Goal: Task Accomplishment & Management: Manage account settings

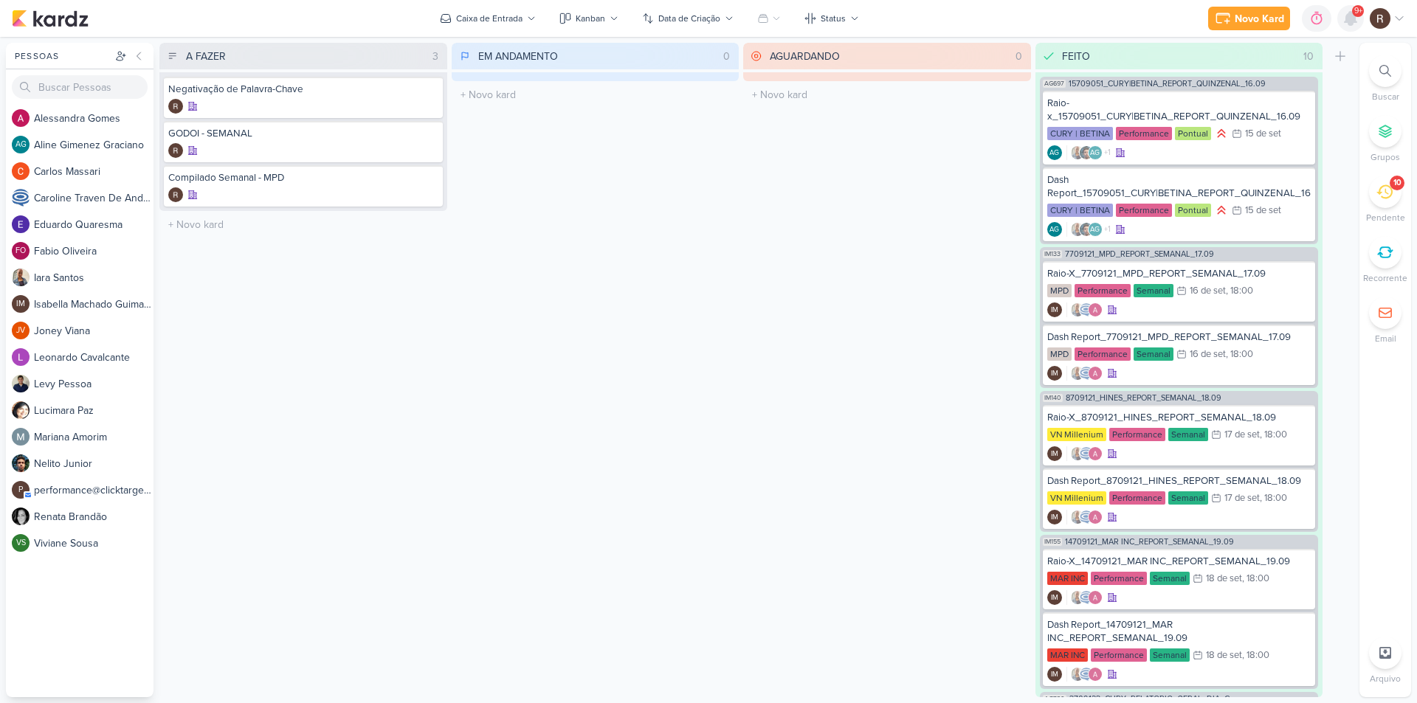
click at [1347, 25] on icon at bounding box center [1350, 19] width 18 height 18
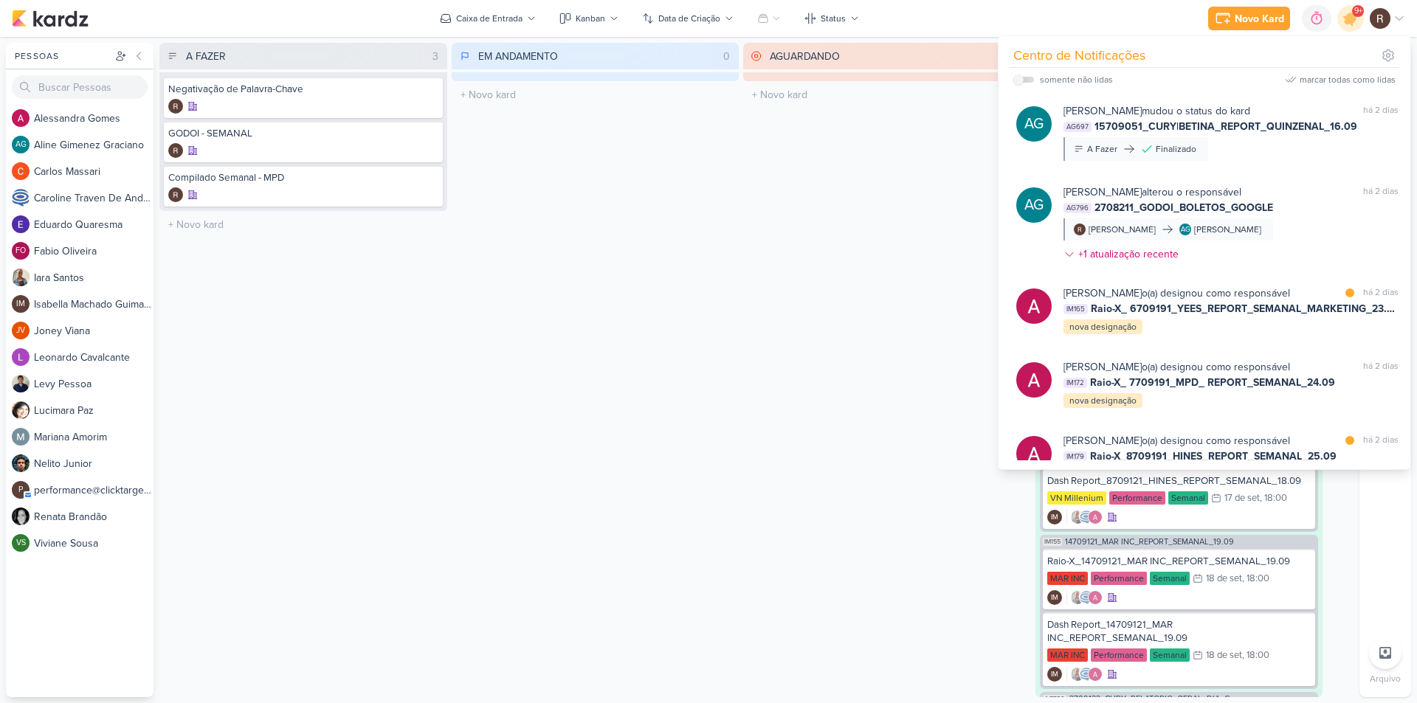
click at [803, 357] on div "AGUARDANDO 0 Mover Para Esquerda Mover Para Direita [GEOGRAPHIC_DATA] O título …" at bounding box center [887, 370] width 288 height 654
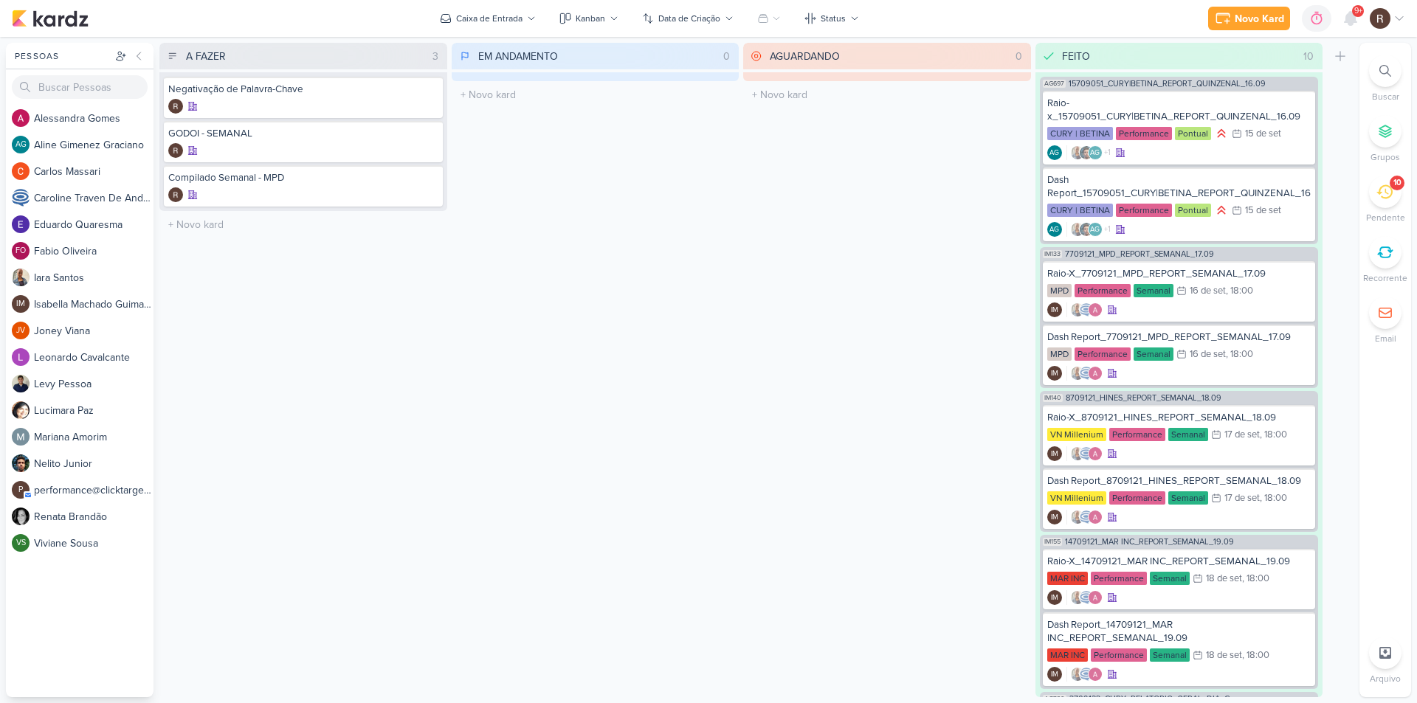
click at [1390, 199] on icon at bounding box center [1384, 192] width 16 height 16
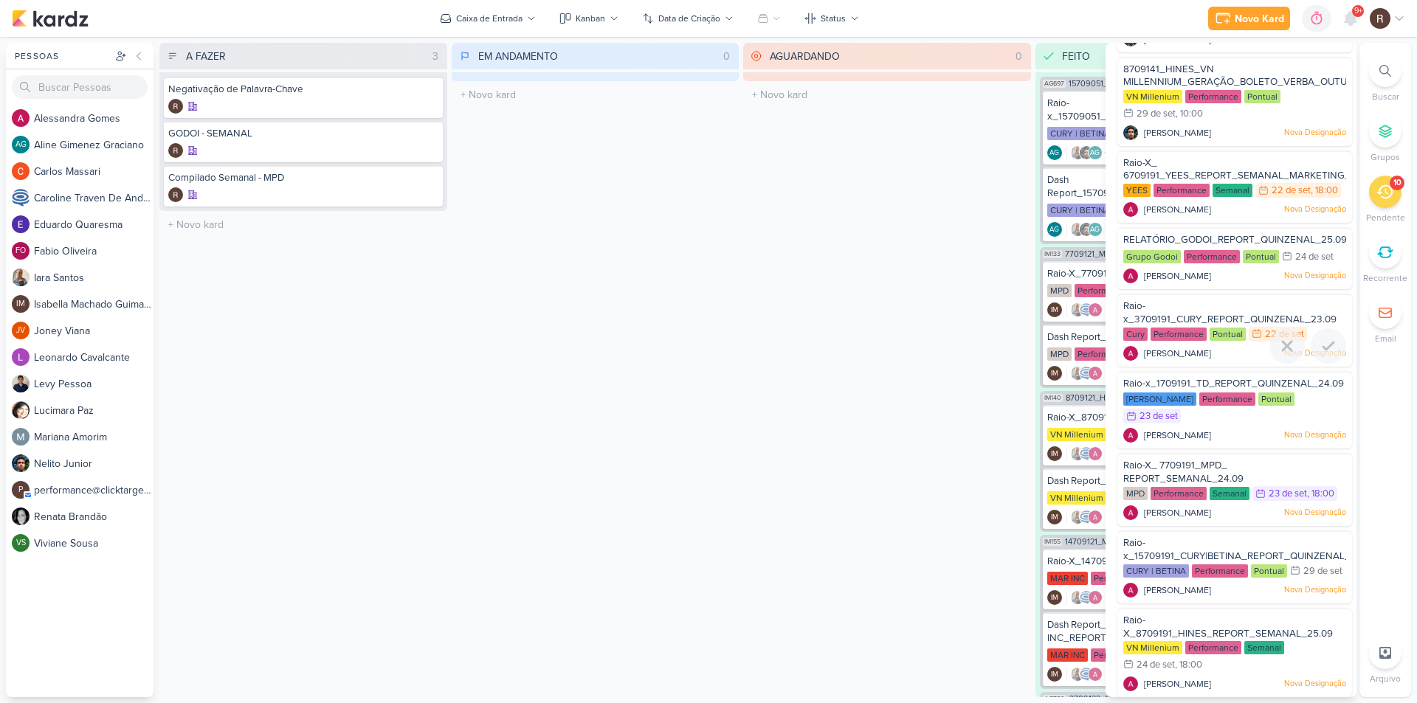
scroll to position [74, 0]
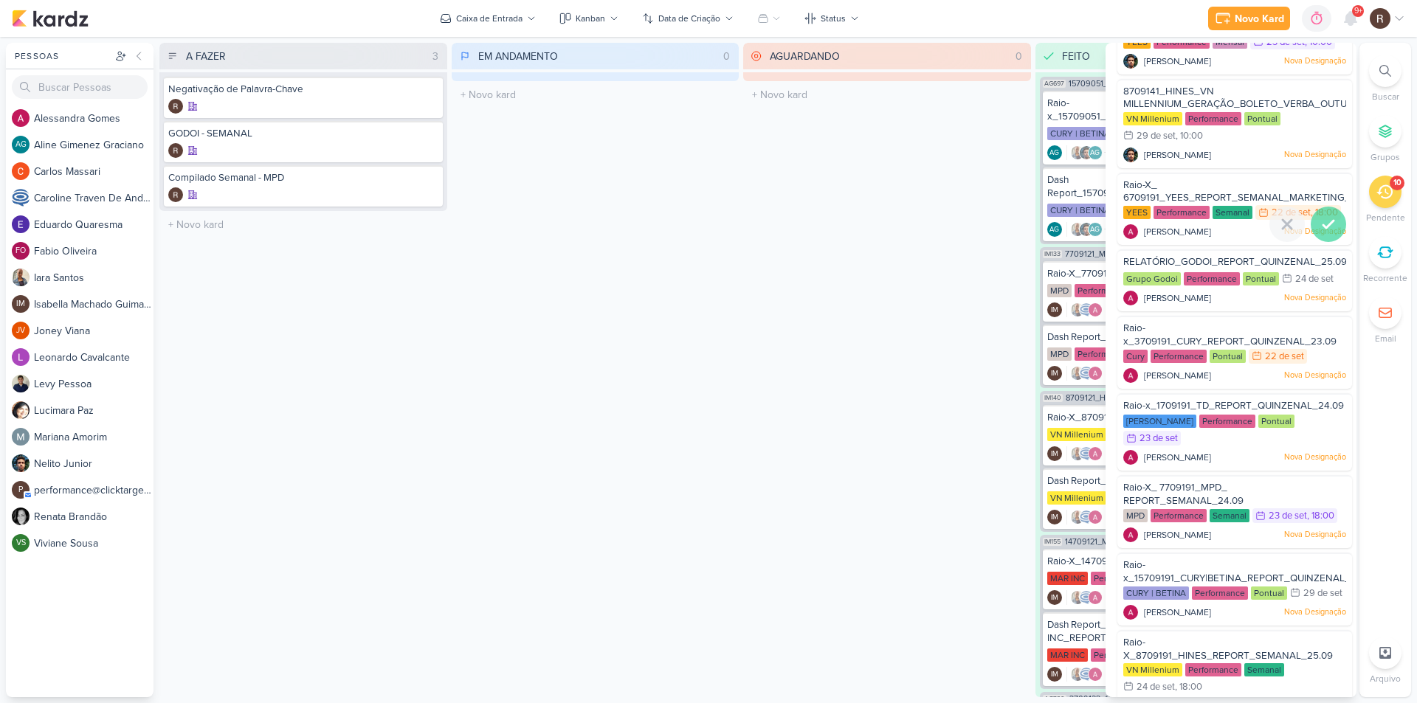
click at [1327, 233] on icon at bounding box center [1328, 224] width 18 height 18
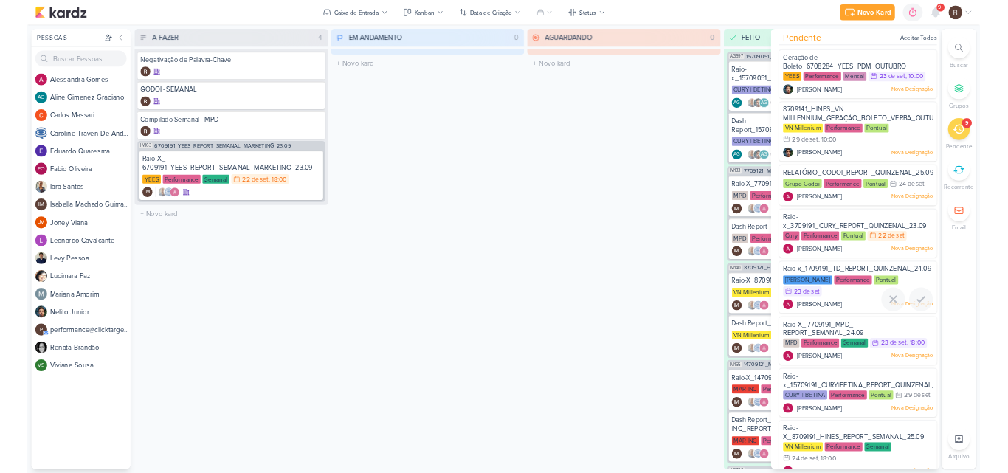
scroll to position [0, 0]
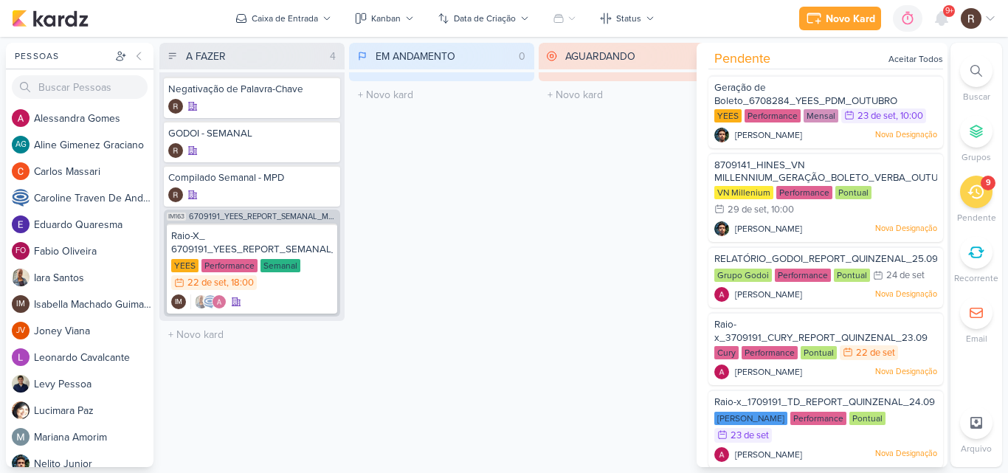
click at [255, 222] on div "IM163 6709191_YEES_REPORT_SEMANAL_MARKETING_23.09 Raio-X_ 6709191_YEES_REPORT_S…" at bounding box center [252, 263] width 176 height 107
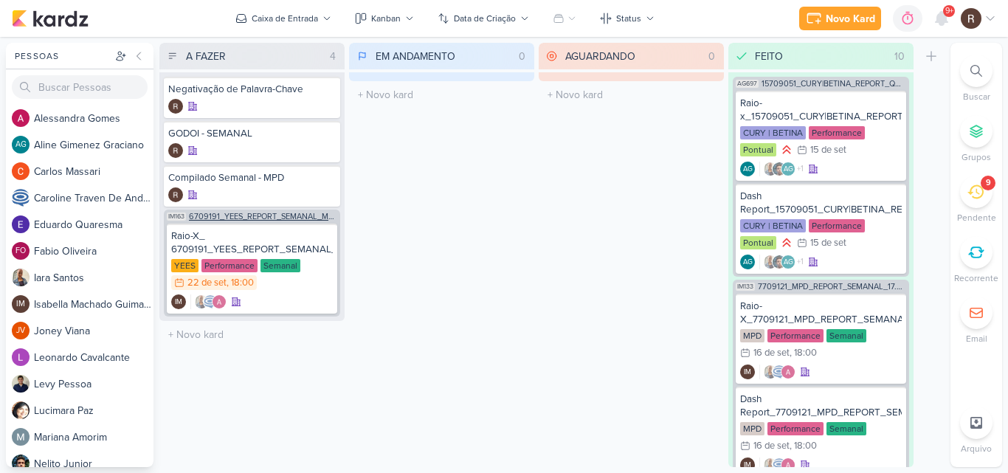
click at [256, 215] on span "6709191_YEES_REPORT_SEMANAL_MARKETING_23.09" at bounding box center [263, 216] width 148 height 8
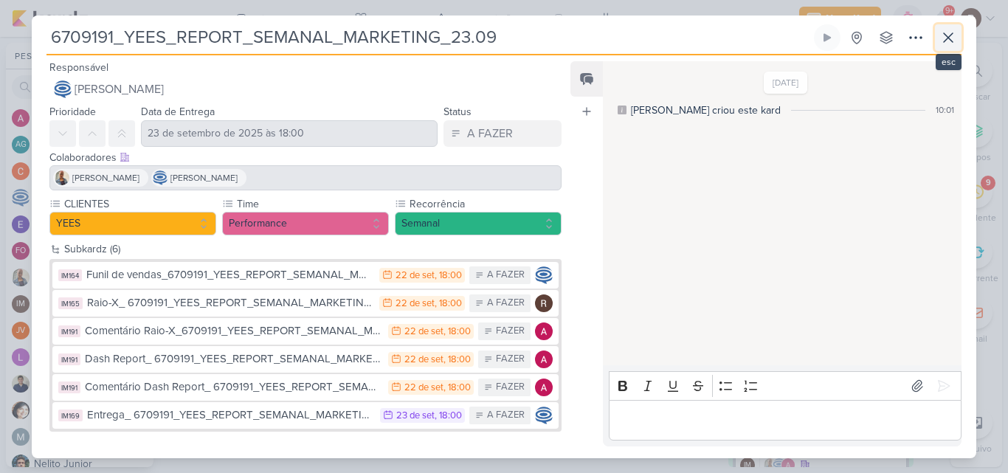
click at [945, 44] on icon at bounding box center [948, 38] width 18 height 18
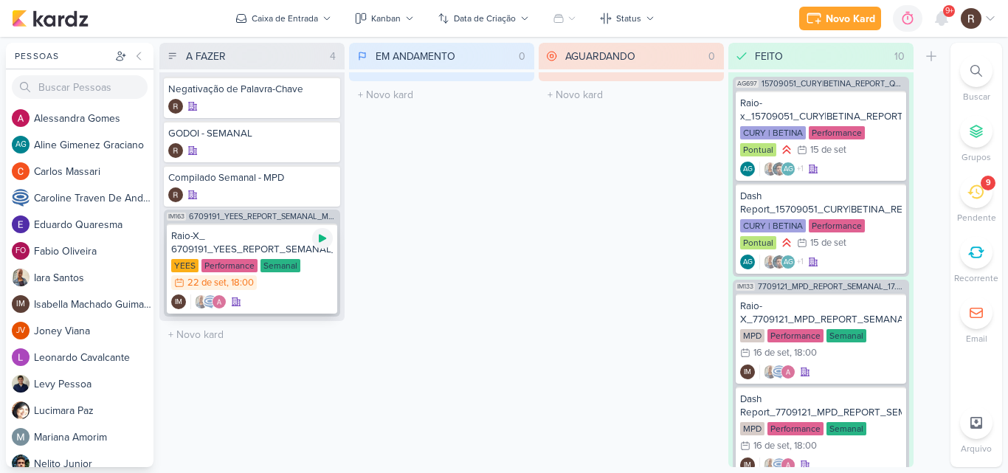
click at [318, 246] on div at bounding box center [322, 238] width 21 height 21
click at [975, 191] on icon at bounding box center [975, 192] width 16 height 16
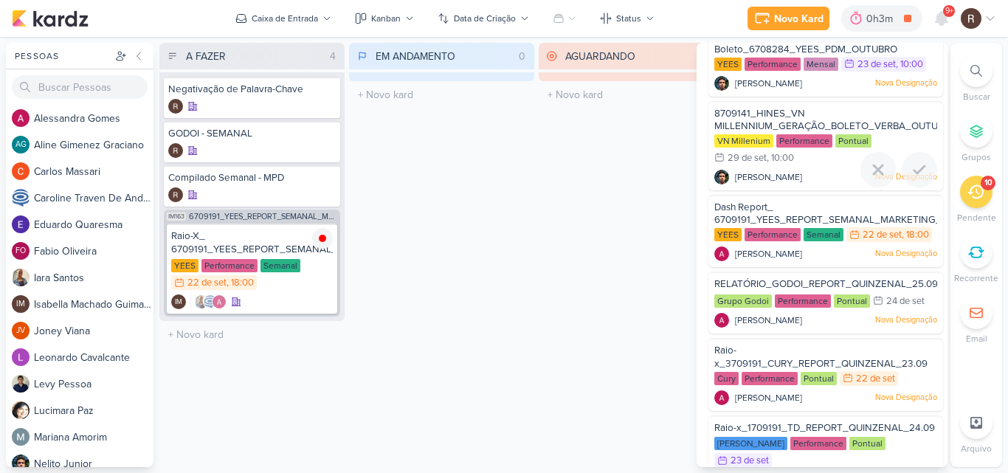
scroll to position [74, 0]
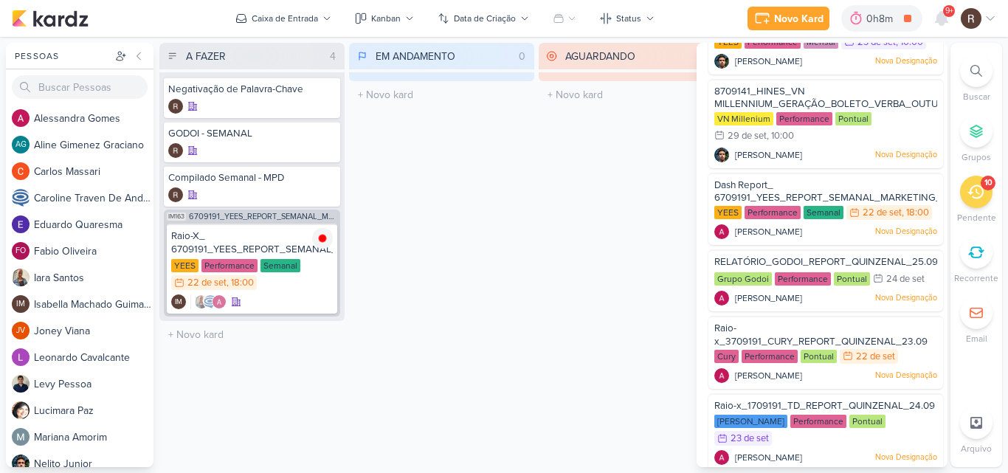
click at [516, 164] on div "EM ANDAMENTO 0 Mover Para Esquerda Mover Para Direita [GEOGRAPHIC_DATA] O títul…" at bounding box center [441, 255] width 185 height 424
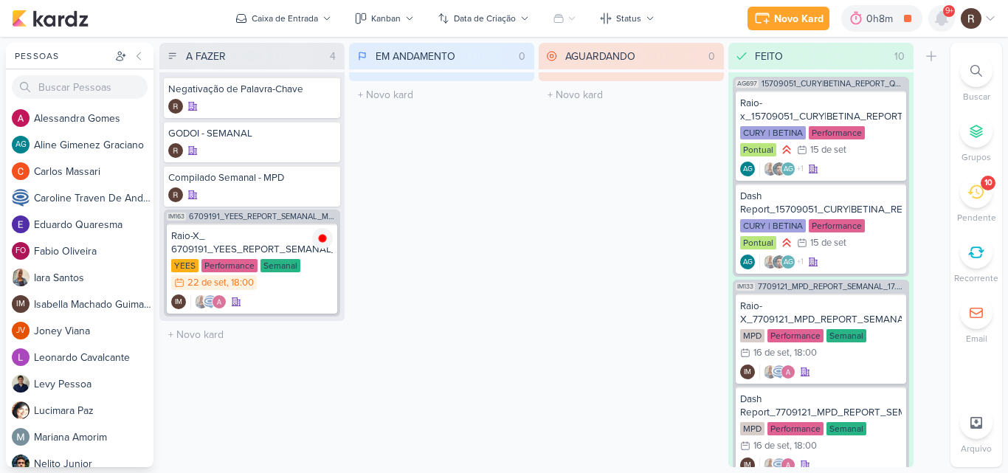
click at [942, 18] on icon at bounding box center [941, 18] width 12 height 13
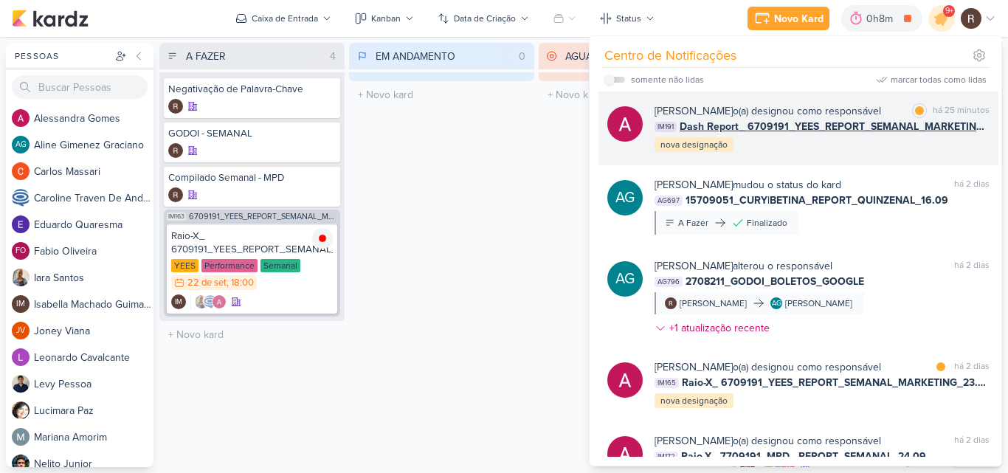
click at [803, 145] on div "[PERSON_NAME] o(a) designou como responsável marcar como lida há 25 minutos IM1…" at bounding box center [821, 128] width 335 height 50
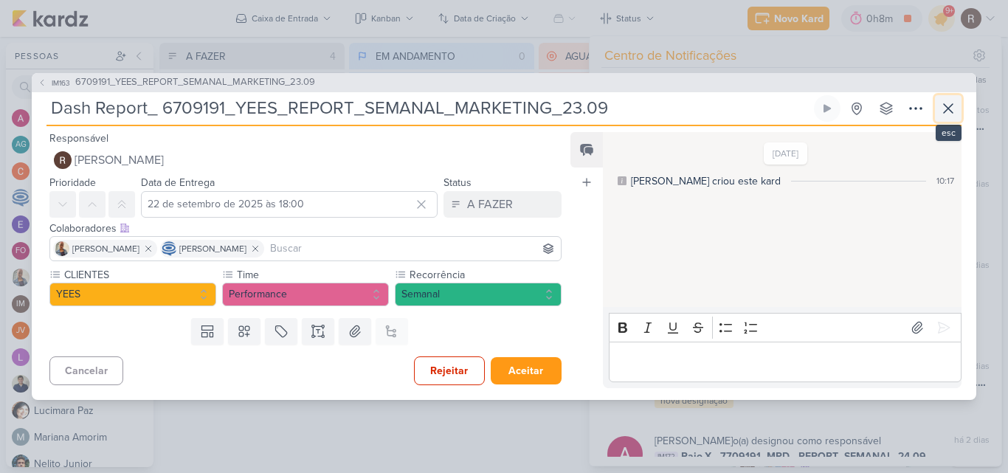
click at [944, 105] on icon at bounding box center [948, 109] width 18 height 18
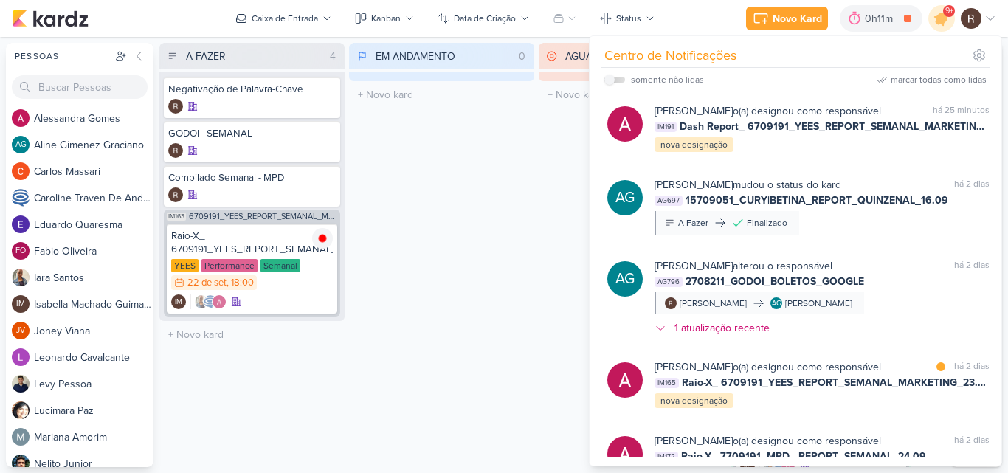
click at [488, 197] on div "EM ANDAMENTO 0 Mover Para Esquerda Mover Para Direita [GEOGRAPHIC_DATA] O títul…" at bounding box center [441, 255] width 185 height 424
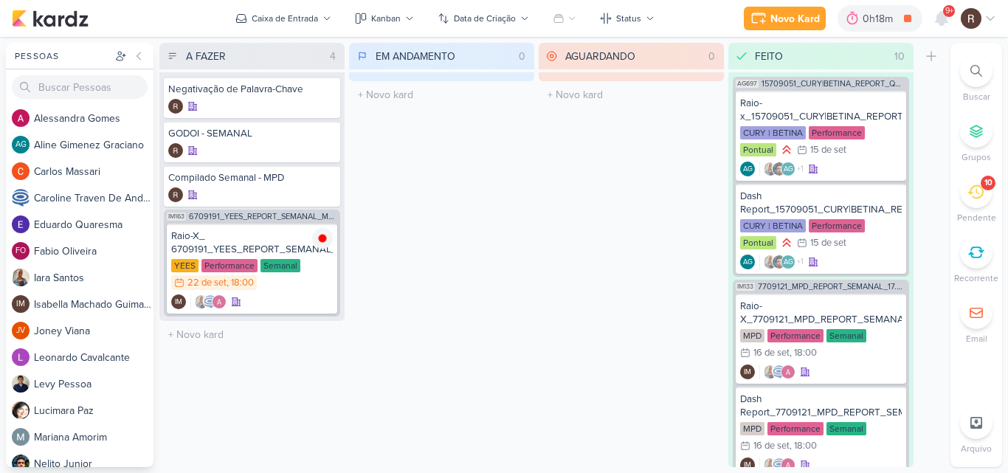
click at [592, 280] on div "AGUARDANDO 0 Mover Para Esquerda Mover Para Direita [GEOGRAPHIC_DATA] O título …" at bounding box center [631, 255] width 185 height 424
click at [943, 21] on icon at bounding box center [941, 18] width 12 height 13
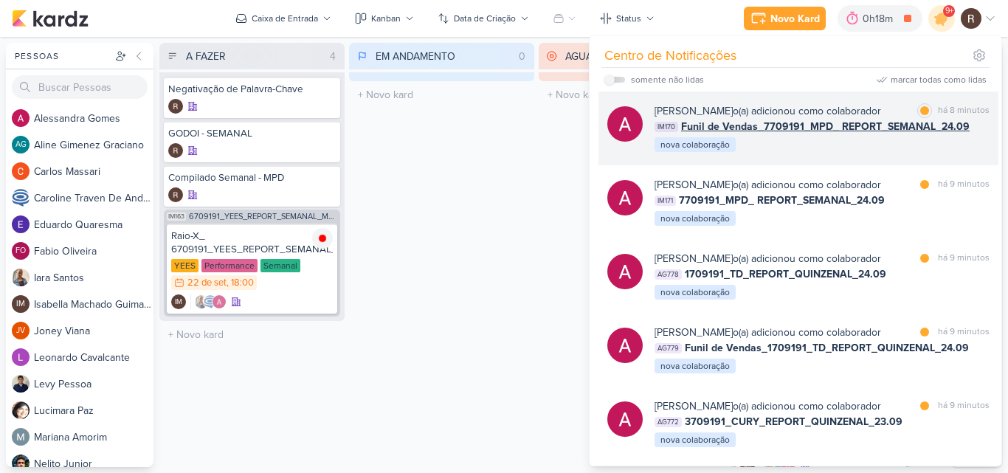
click at [931, 153] on div "[PERSON_NAME] o(a) adicionou como colaborador marcar como lida há 8 minutos IM1…" at bounding box center [821, 128] width 335 height 50
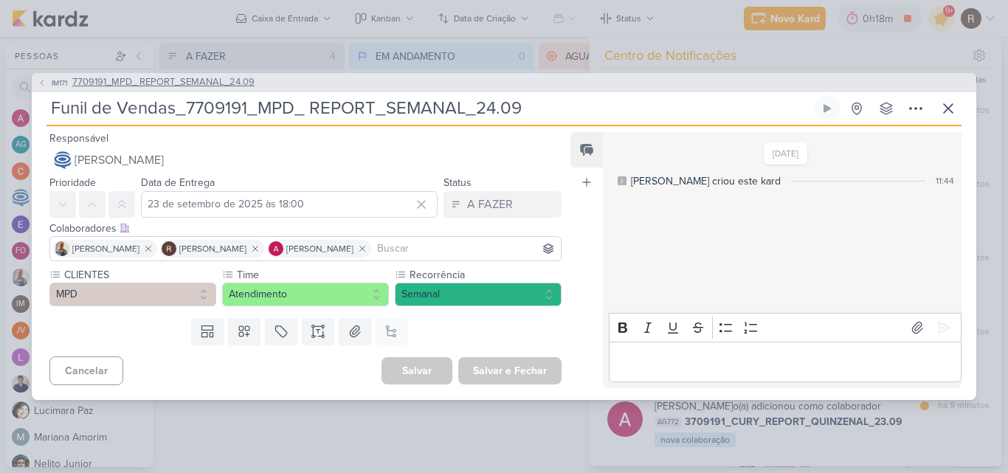
click at [220, 81] on span "7709191_MPD_ REPORT_SEMANAL_24.09" at bounding box center [163, 82] width 182 height 15
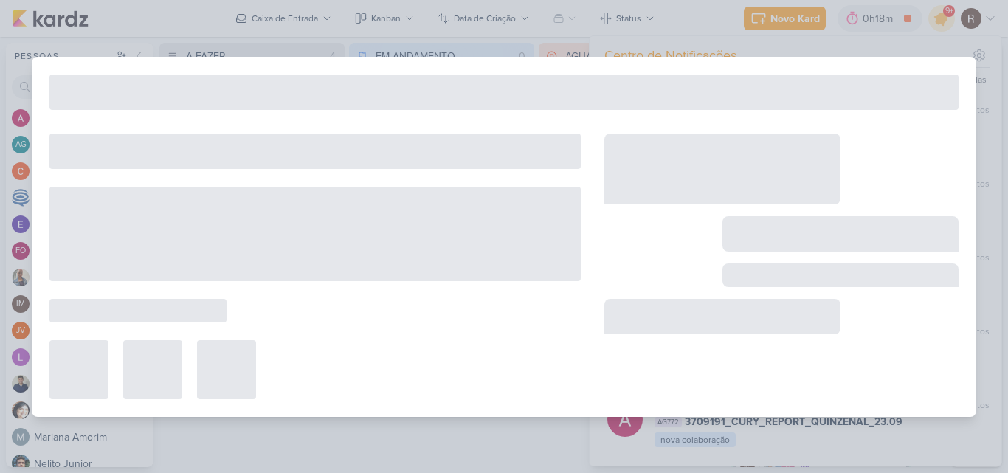
type input "7709191_MPD_ REPORT_SEMANAL_24.09"
type input "24 de setembro de 2025 às 18:00"
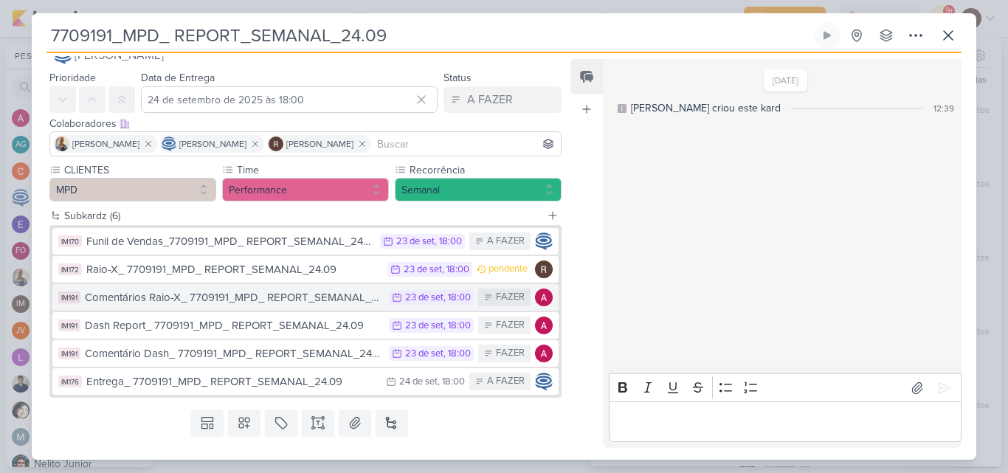
scroll to position [0, 0]
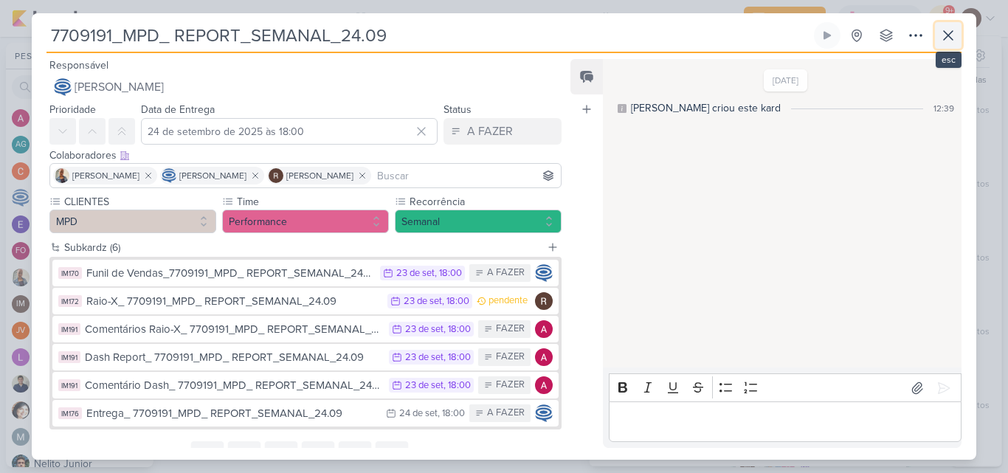
click at [958, 36] on button at bounding box center [948, 35] width 27 height 27
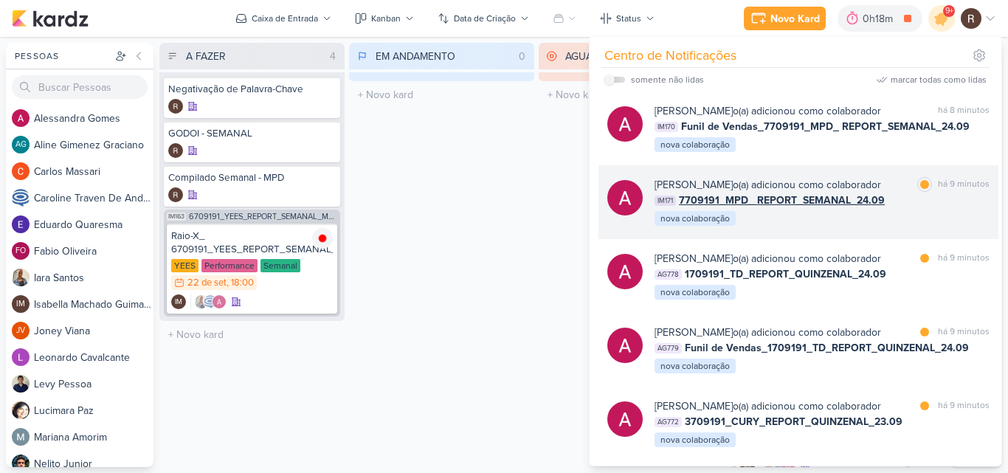
scroll to position [74, 0]
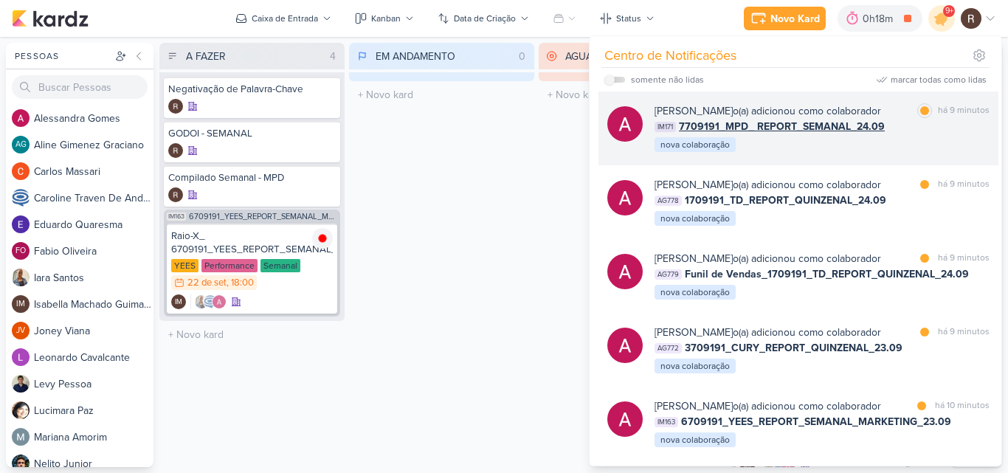
click at [830, 159] on div "[PERSON_NAME] o(a) adicionou como colaborador marcar como lida há 9 minutos IM1…" at bounding box center [798, 128] width 400 height 74
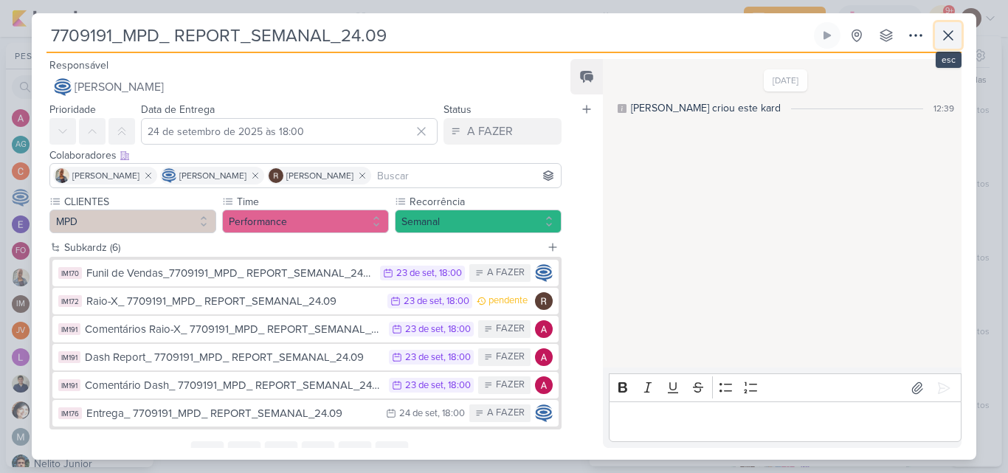
click at [944, 35] on icon at bounding box center [948, 36] width 18 height 18
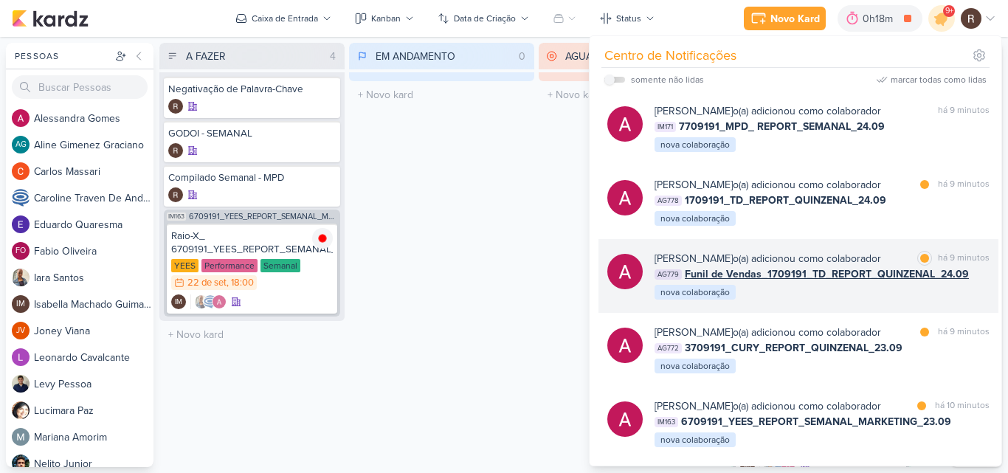
click at [875, 288] on div "[PERSON_NAME] o(a) adicionou como colaborador marcar como lida há 9 minutos AG7…" at bounding box center [821, 276] width 335 height 50
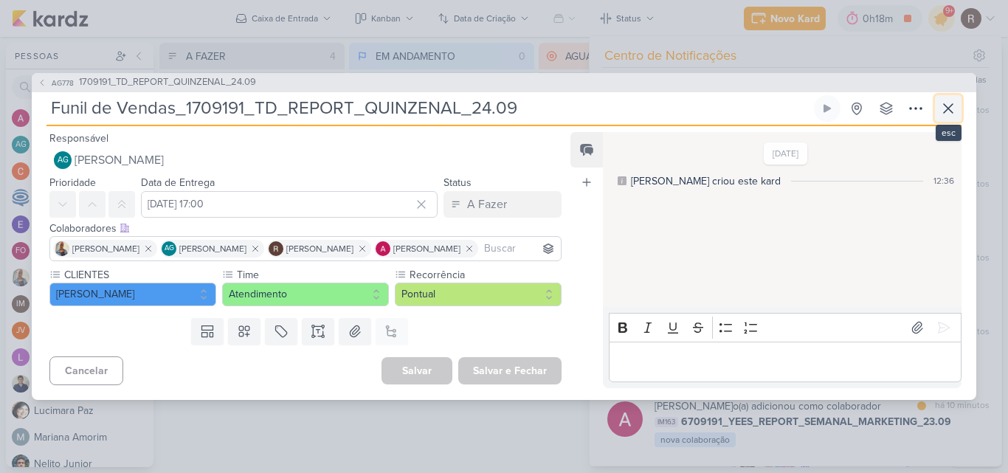
click at [945, 108] on icon at bounding box center [948, 109] width 18 height 18
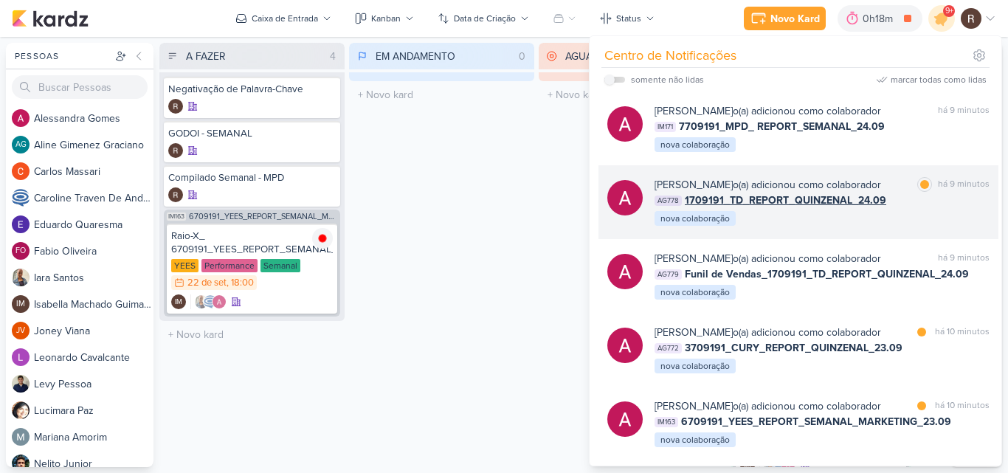
click at [911, 198] on div "AG778 1709191_TD_REPORT_QUINZENAL_24.09" at bounding box center [821, 200] width 335 height 15
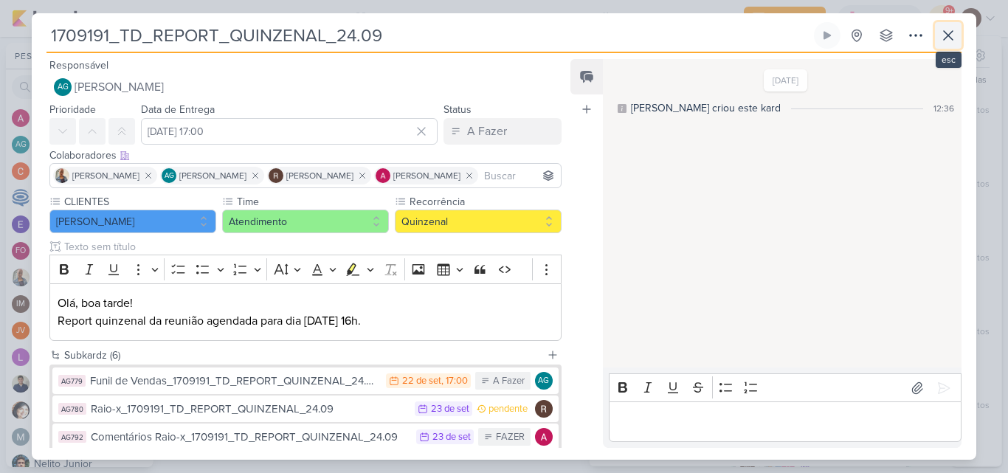
click at [947, 41] on icon at bounding box center [948, 36] width 18 height 18
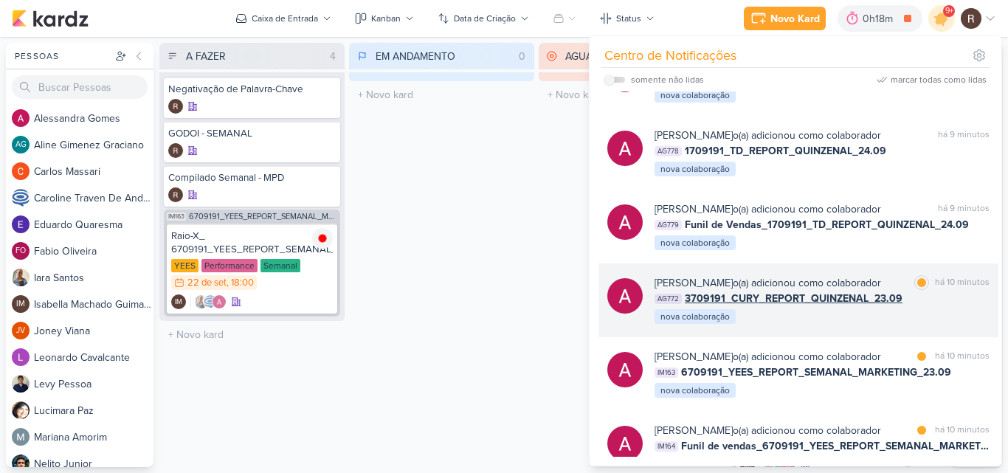
scroll to position [148, 0]
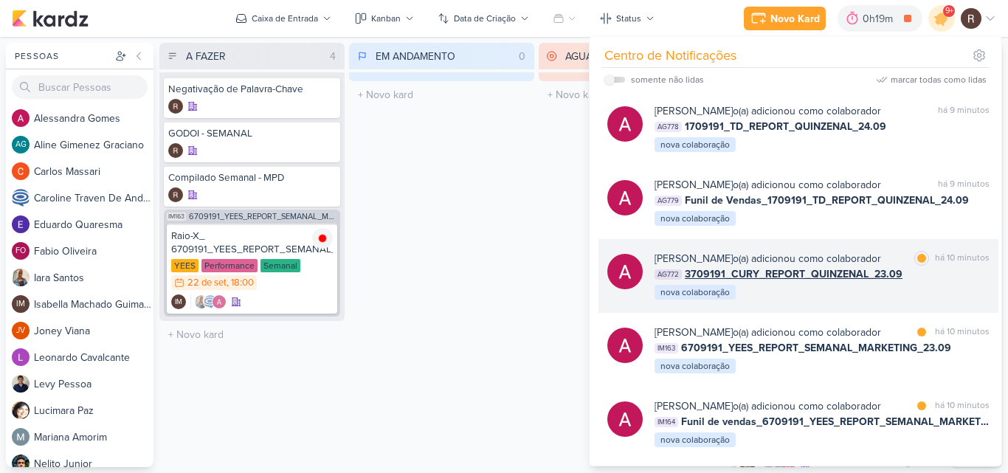
click at [939, 294] on div "[PERSON_NAME] o(a) adicionou como colaborador marcar como lida há 10 minutos AG…" at bounding box center [821, 276] width 335 height 50
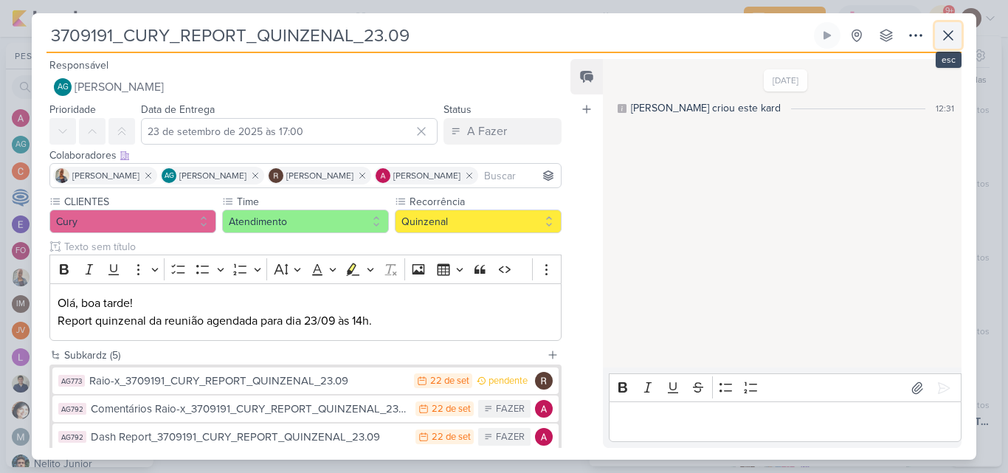
click at [940, 34] on icon at bounding box center [948, 36] width 18 height 18
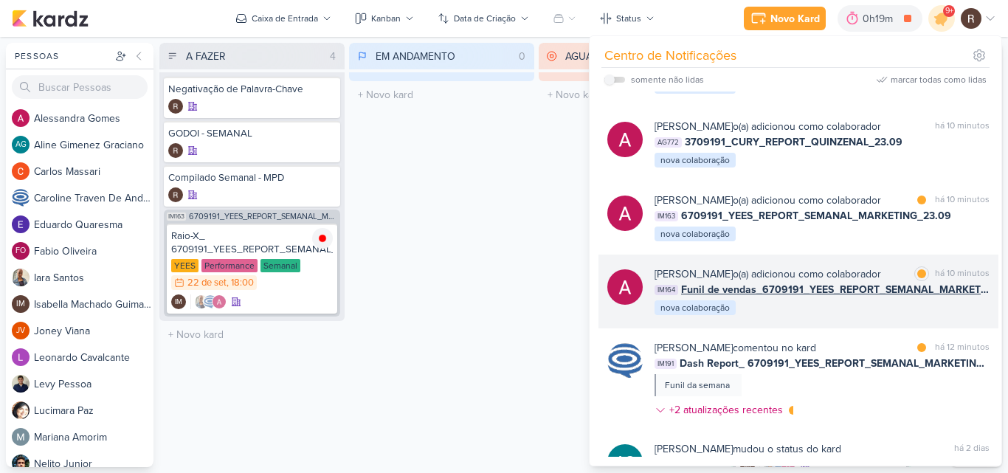
scroll to position [295, 0]
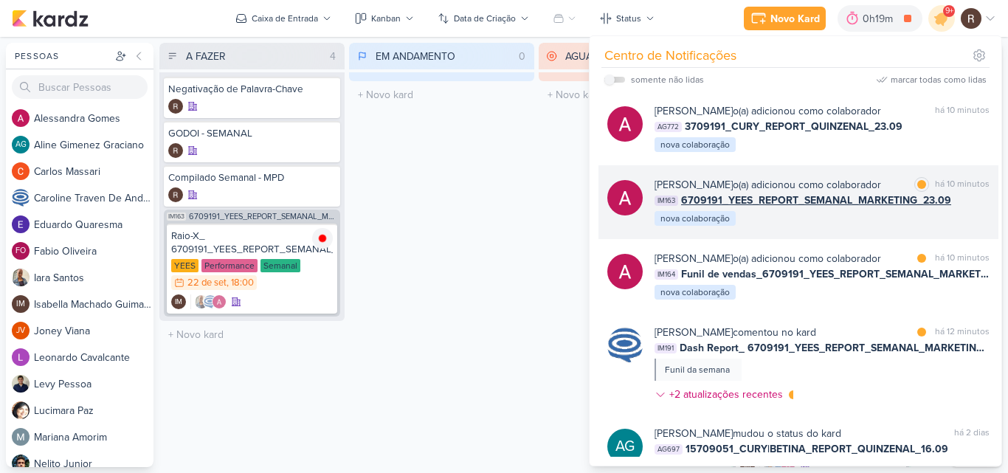
click at [857, 218] on div "[PERSON_NAME] o(a) adicionou como colaborador marcar como lida há 10 minutos IM…" at bounding box center [821, 202] width 335 height 50
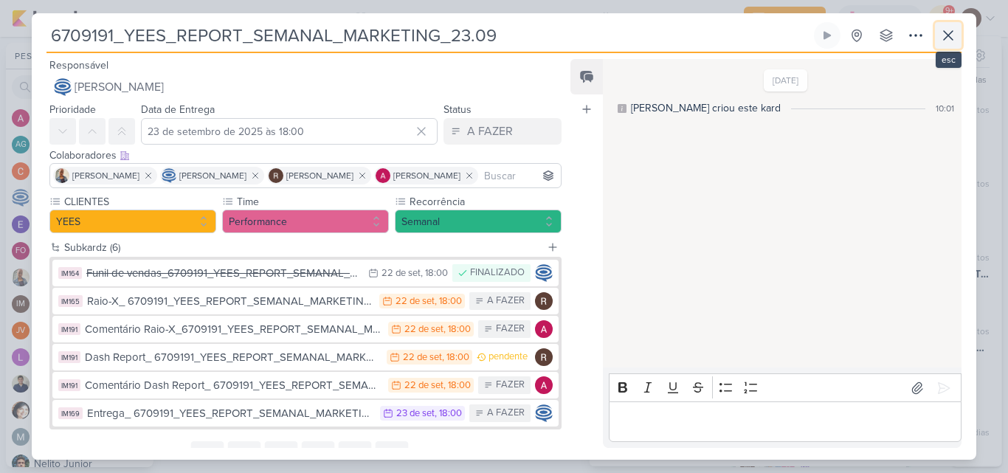
click at [944, 30] on icon at bounding box center [948, 36] width 18 height 18
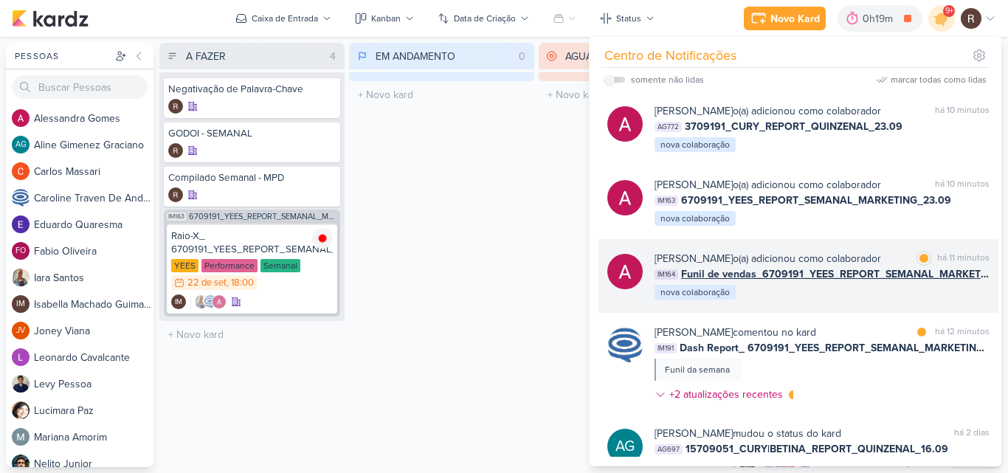
click at [840, 305] on div "[PERSON_NAME] o(a) adicionou como colaborador marcar como lida há 11 minutos IM…" at bounding box center [798, 276] width 400 height 74
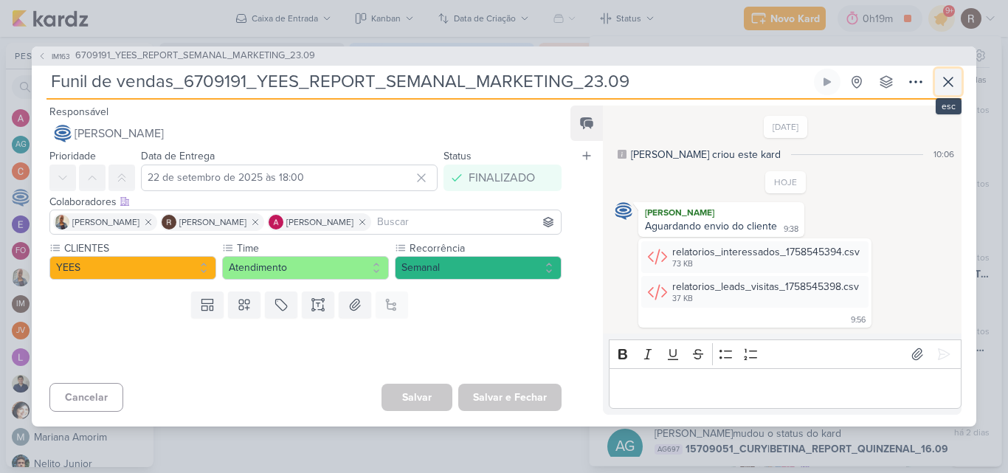
click at [947, 79] on icon at bounding box center [948, 82] width 18 height 18
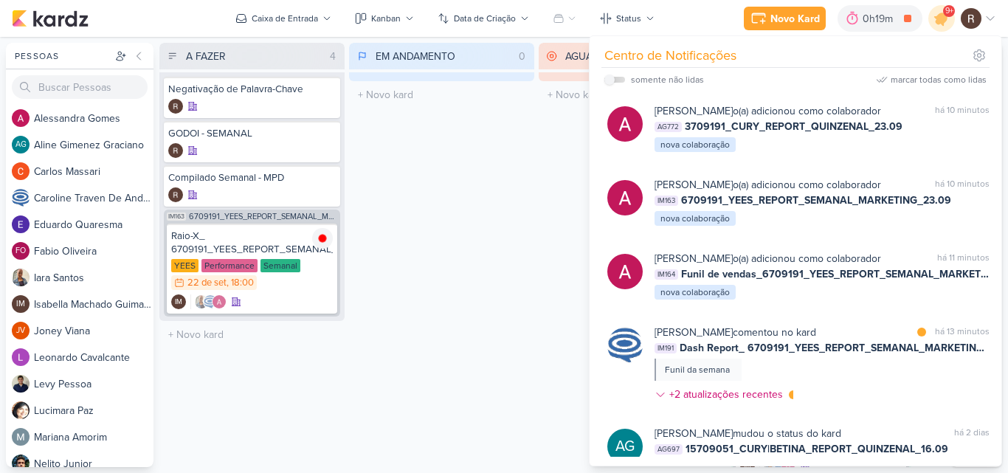
click at [516, 189] on div "EM ANDAMENTO 0 Mover Para Esquerda Mover Para Direita [GEOGRAPHIC_DATA] O títul…" at bounding box center [441, 255] width 185 height 424
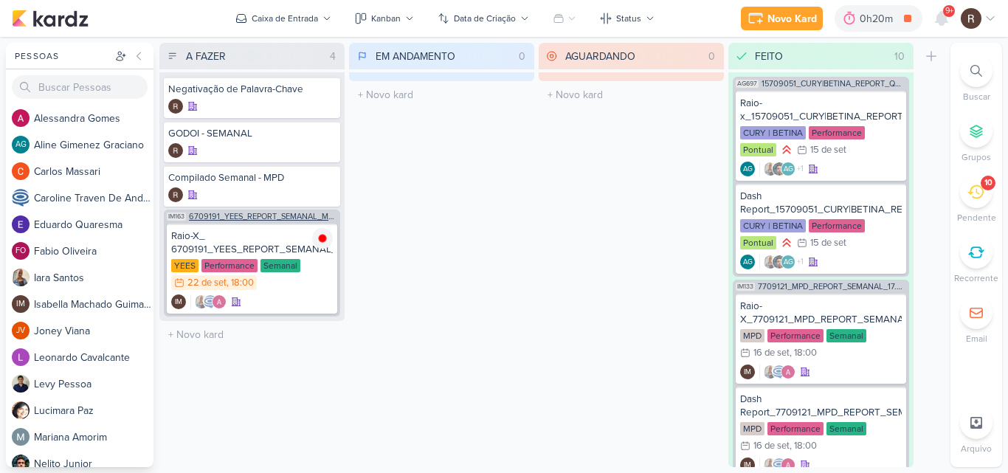
click at [223, 215] on span "6709191_YEES_REPORT_SEMANAL_MARKETING_23.09" at bounding box center [263, 216] width 148 height 8
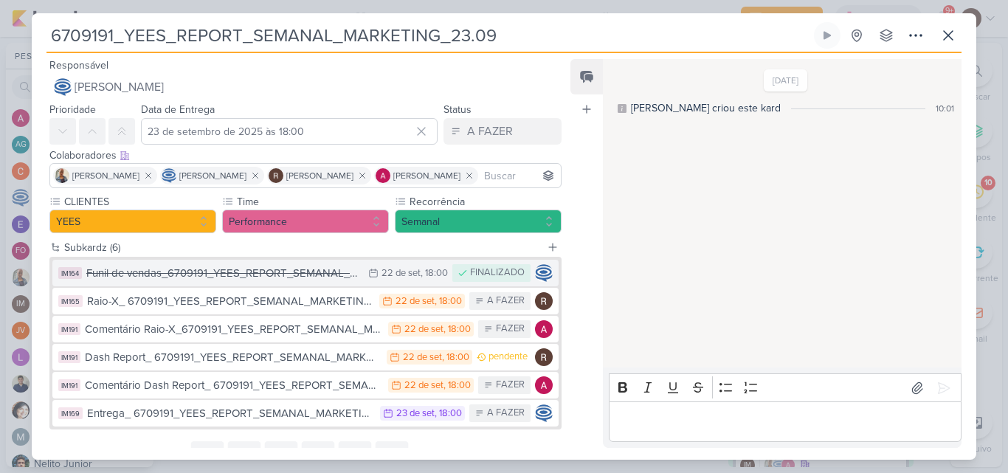
click at [314, 281] on div "Funil de vendas_6709191_YEES_REPORT_SEMANAL_MARKETING_23.09" at bounding box center [223, 273] width 274 height 17
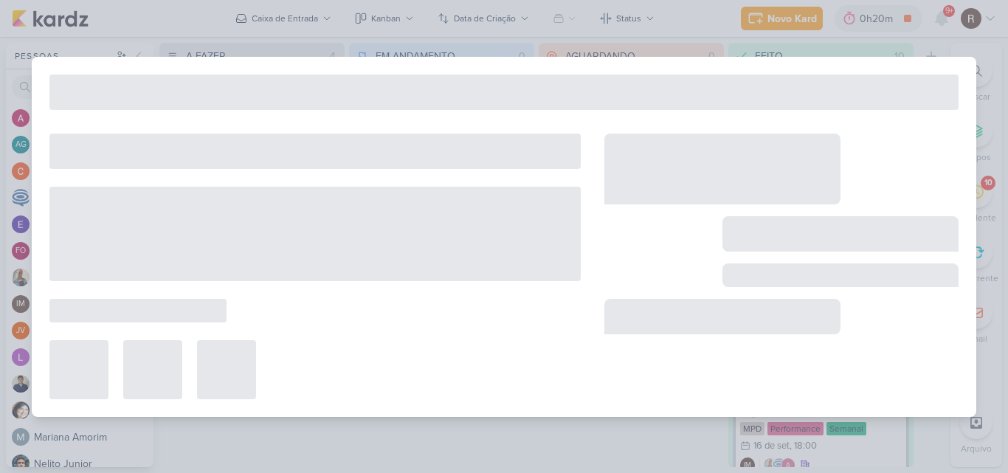
type input "Funil de vendas_6709191_YEES_REPORT_SEMANAL_MARKETING_23.09"
type input "22 de setembro de 2025 às 18:00"
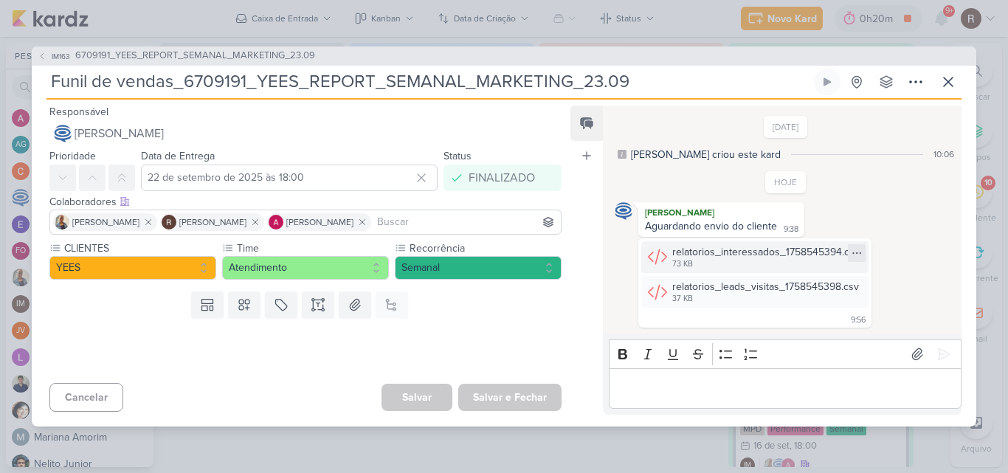
click at [856, 256] on icon at bounding box center [857, 253] width 12 height 12
click at [802, 300] on button "Baixar" at bounding box center [803, 301] width 119 height 21
click at [862, 286] on div at bounding box center [857, 288] width 18 height 18
click at [800, 333] on button "Baixar" at bounding box center [803, 336] width 119 height 21
click at [946, 84] on icon at bounding box center [948, 81] width 9 height 9
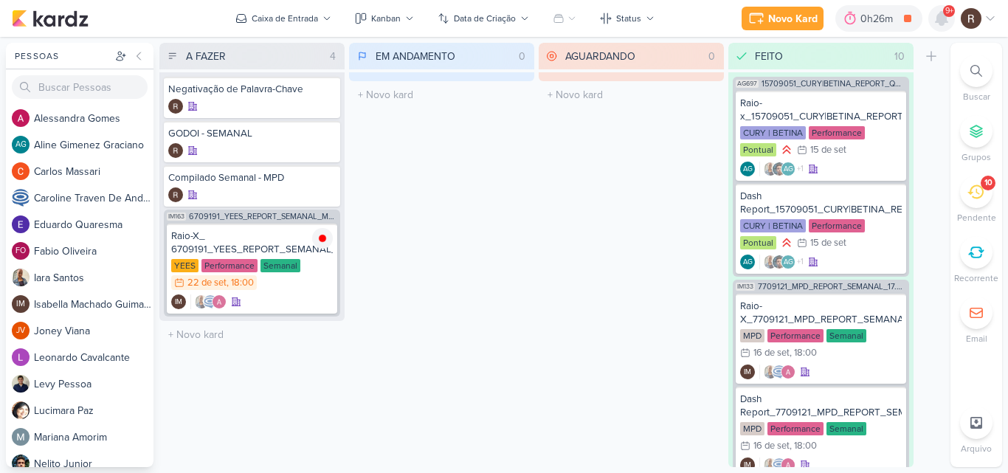
click at [941, 20] on icon at bounding box center [941, 18] width 12 height 13
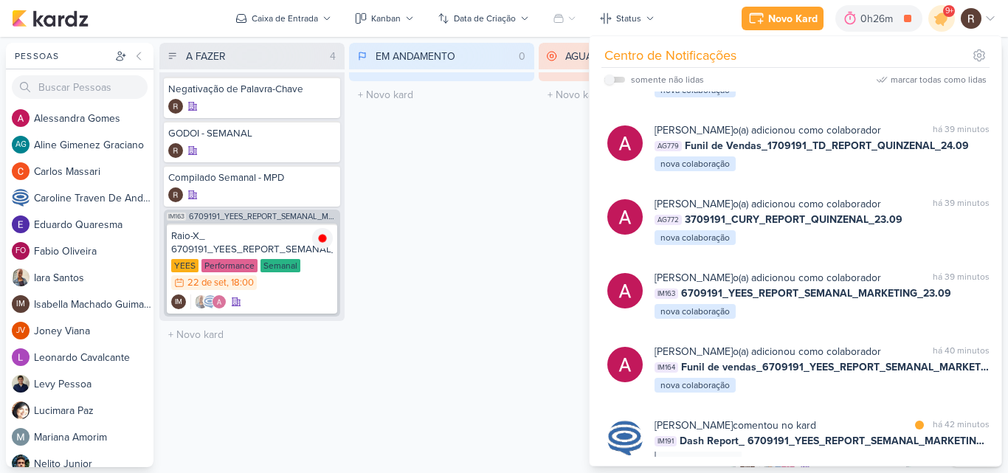
scroll to position [0, 0]
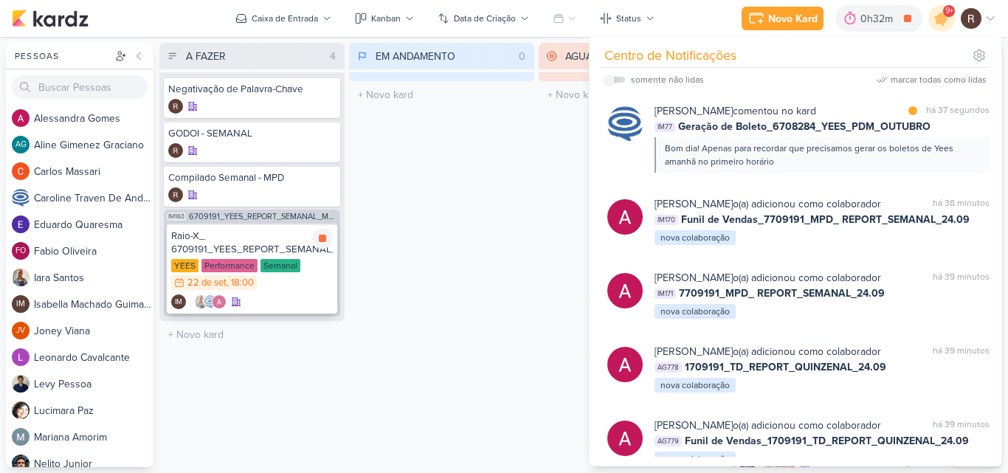
click at [251, 235] on div "Raio-X_ 6709191_YEES_REPORT_SEMANAL_MARKETING_23.09" at bounding box center [252, 242] width 162 height 27
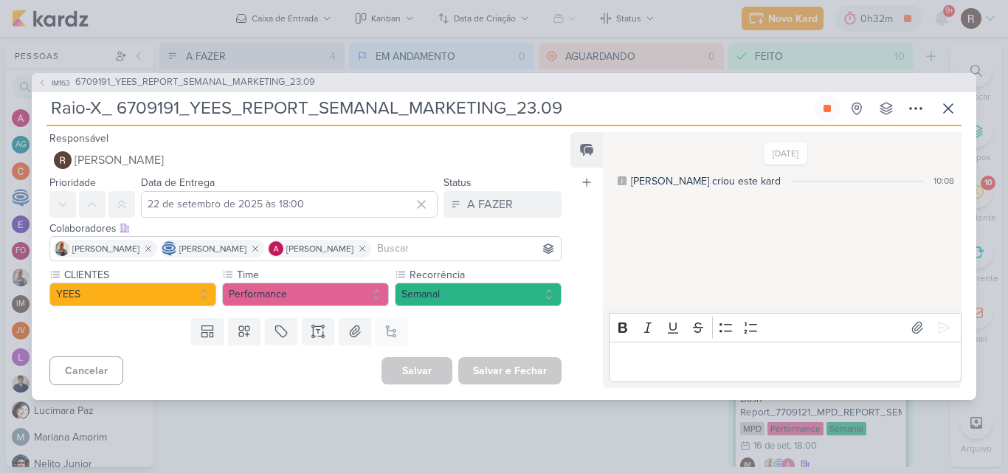
click at [688, 358] on p "Editor editing area: main" at bounding box center [784, 362] width 337 height 18
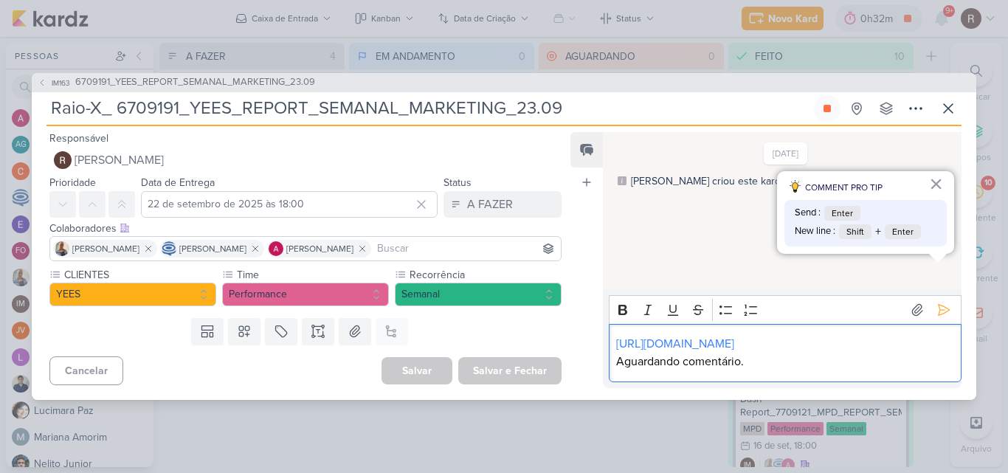
click at [665, 234] on div "[DATE] [PERSON_NAME] criou este kard 10:08" at bounding box center [781, 212] width 357 height 156
click at [940, 302] on icon at bounding box center [943, 309] width 15 height 15
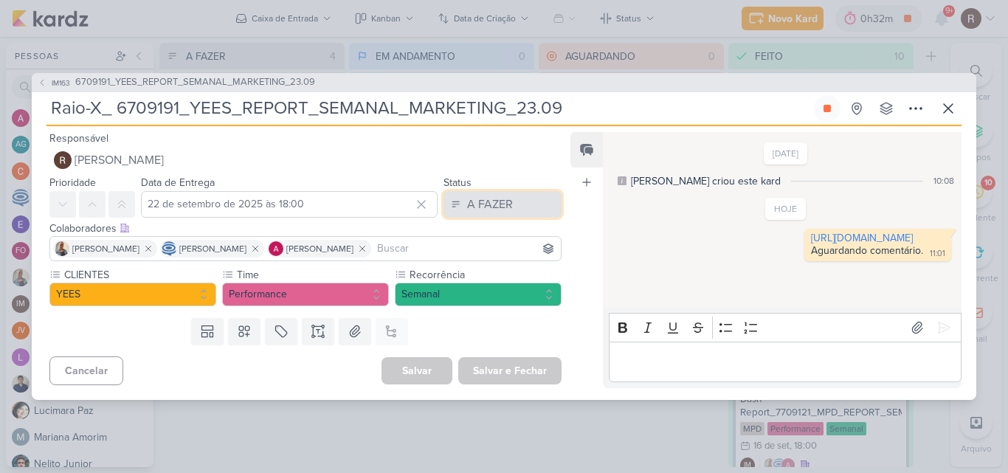
click at [512, 203] on button "A FAZER" at bounding box center [502, 204] width 118 height 27
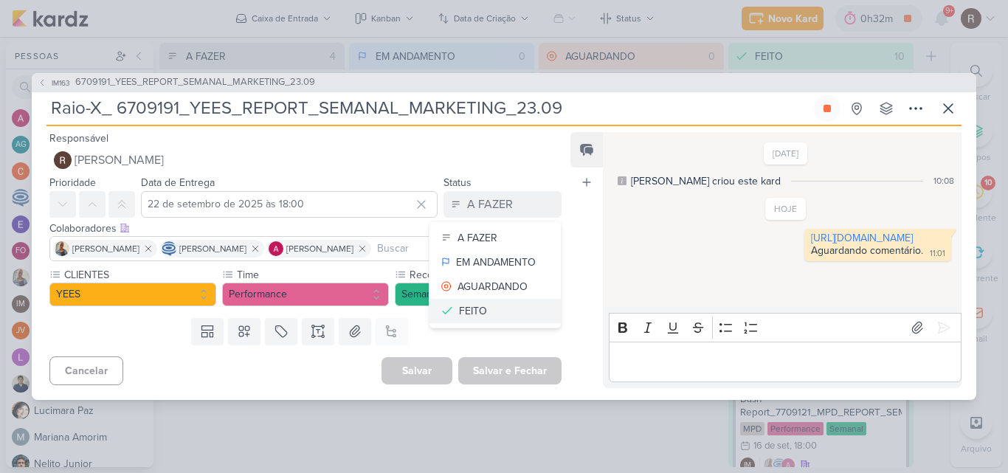
click at [479, 303] on div "FEITO" at bounding box center [473, 310] width 28 height 15
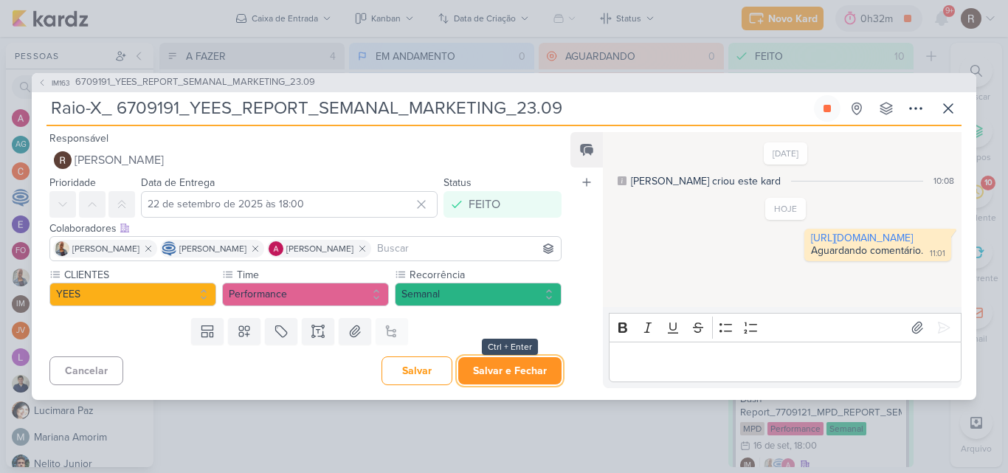
click at [505, 367] on button "Salvar e Fechar" at bounding box center [509, 370] width 103 height 27
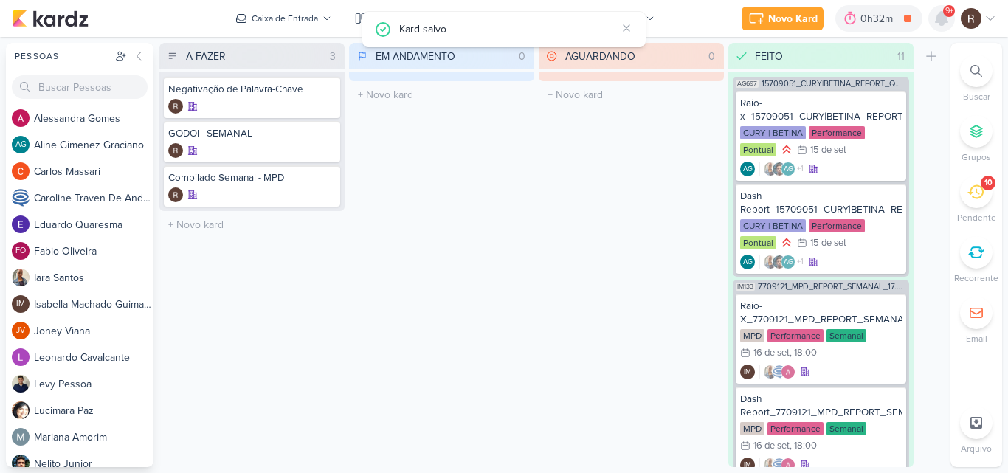
click at [942, 12] on icon at bounding box center [941, 18] width 12 height 13
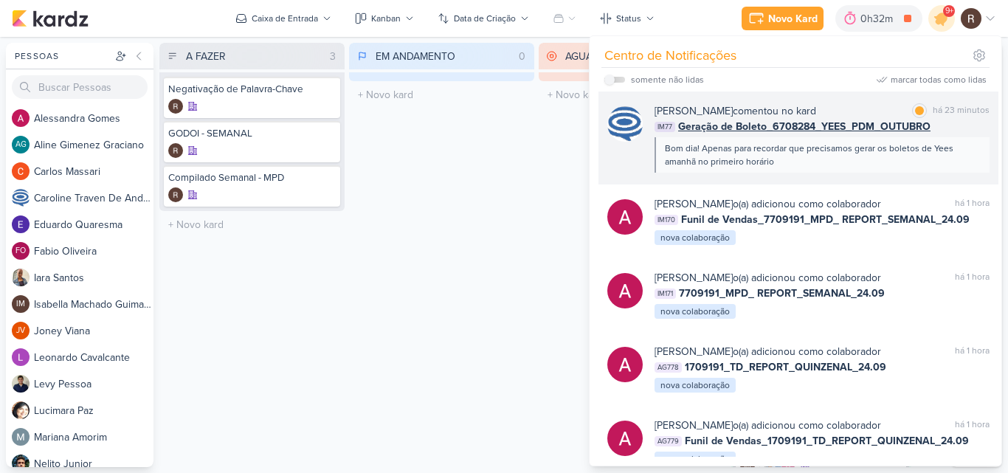
click at [798, 139] on div "Bom dia! Apenas para recordar que precisamos gerar os boletos de Yees amanhã no…" at bounding box center [821, 154] width 335 height 35
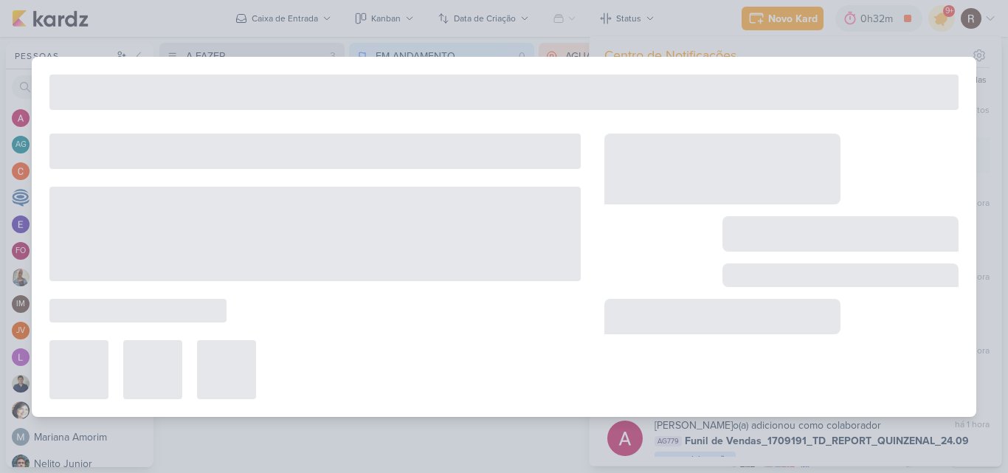
type input "Geração de Boleto_6708284_YEES_PDM_OUTUBRO"
type input "23 de setembro de 2025 às 10:00"
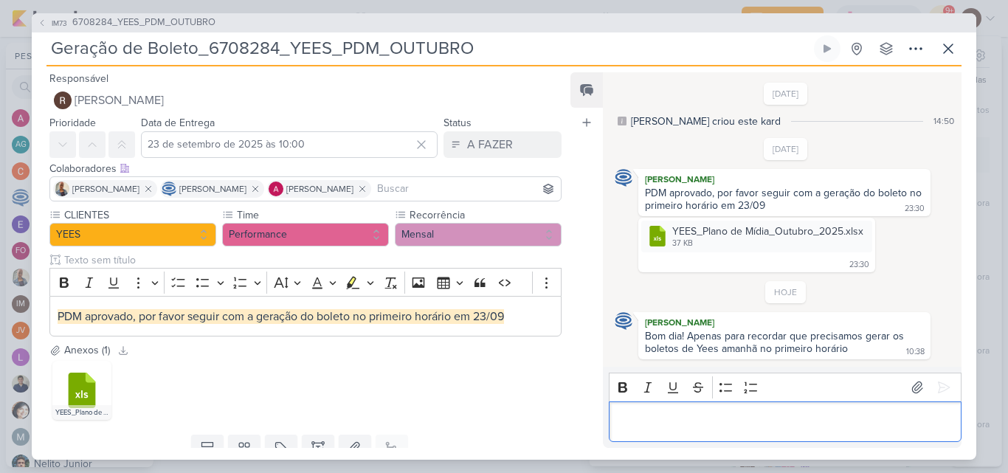
click at [667, 409] on div "Editor editing area: main" at bounding box center [785, 421] width 353 height 41
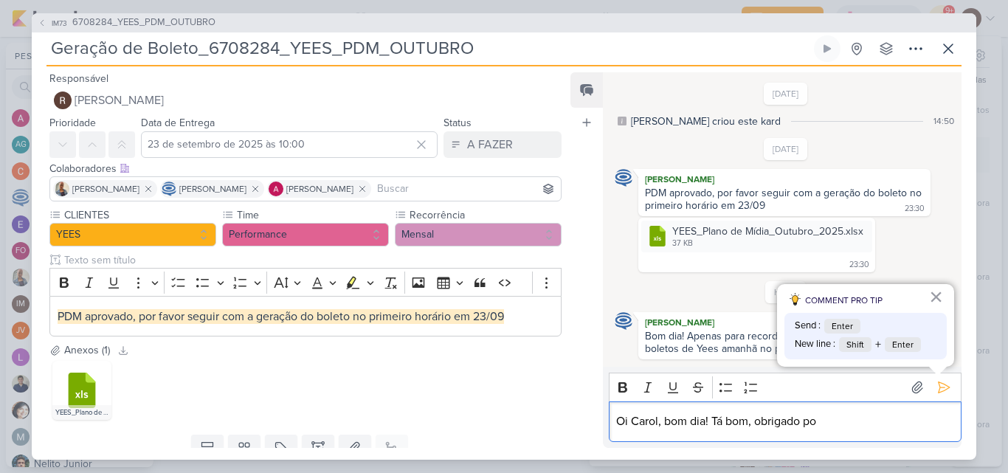
click at [945, 243] on div ".cls-7 {fill: #79ac00;} .cls-7, .cls-8, .cls-9 {fill-rule: evenodd;} .cls-8 {fi…" at bounding box center [786, 245] width 342 height 55
click at [935, 294] on button "×" at bounding box center [936, 297] width 14 height 24
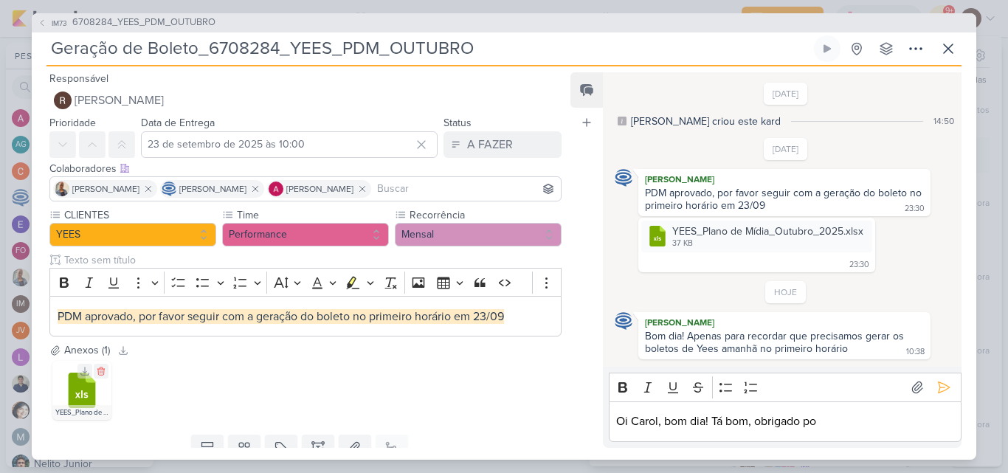
click at [78, 392] on icon at bounding box center [82, 390] width 27 height 35
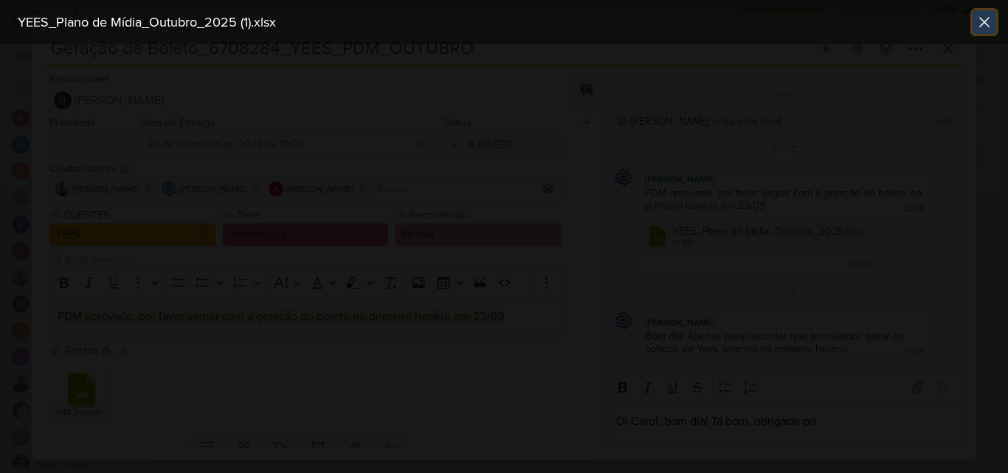
click at [979, 26] on icon at bounding box center [984, 22] width 18 height 18
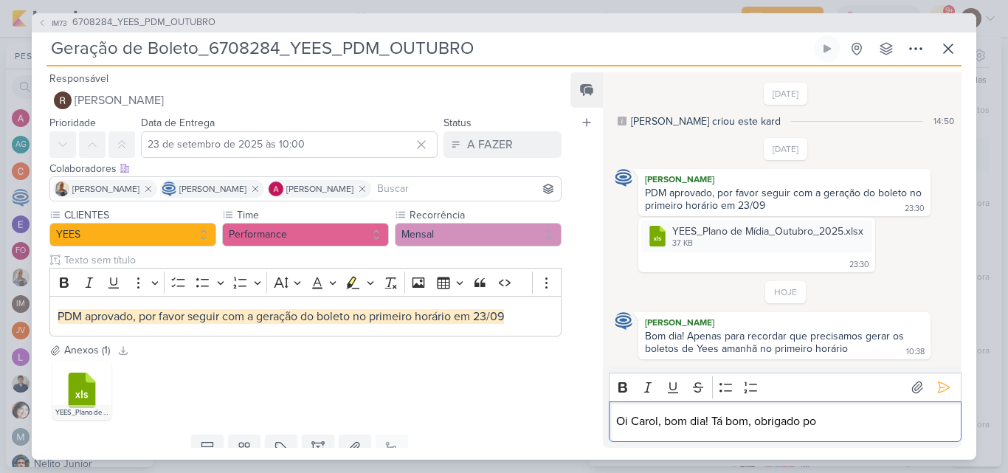
click at [831, 426] on p "Oi Carol, bom dia! Tá bom, obrigado po" at bounding box center [784, 421] width 337 height 18
click at [950, 51] on icon at bounding box center [948, 48] width 9 height 9
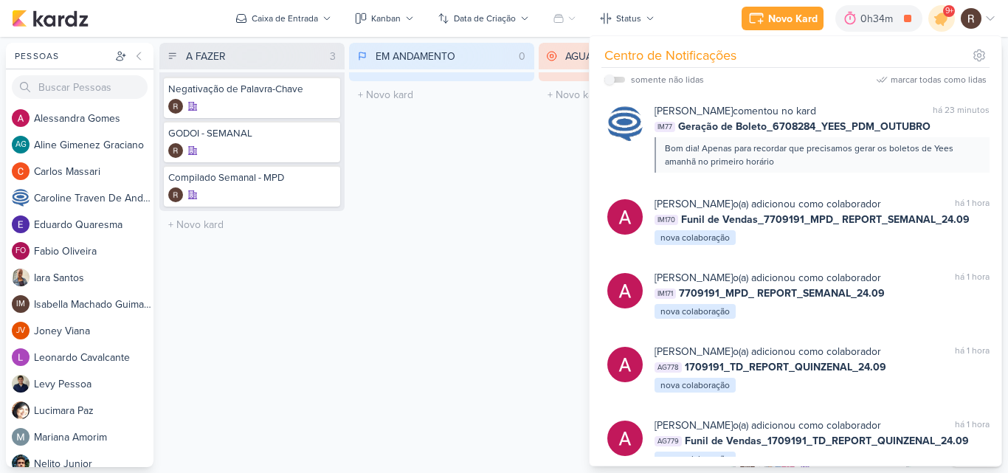
click at [489, 311] on div "EM ANDAMENTO 0 Mover Para Esquerda Mover Para Direita [GEOGRAPHIC_DATA] O títul…" at bounding box center [441, 255] width 185 height 424
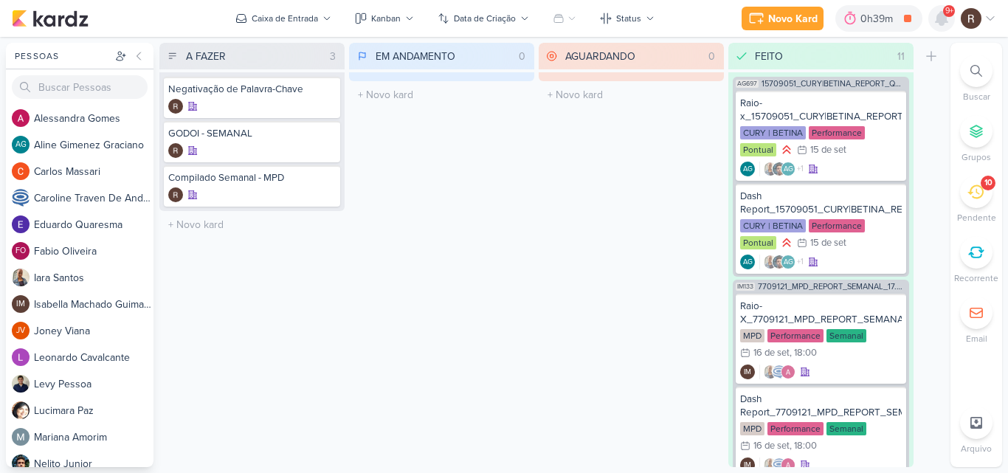
click at [943, 21] on icon at bounding box center [941, 18] width 12 height 13
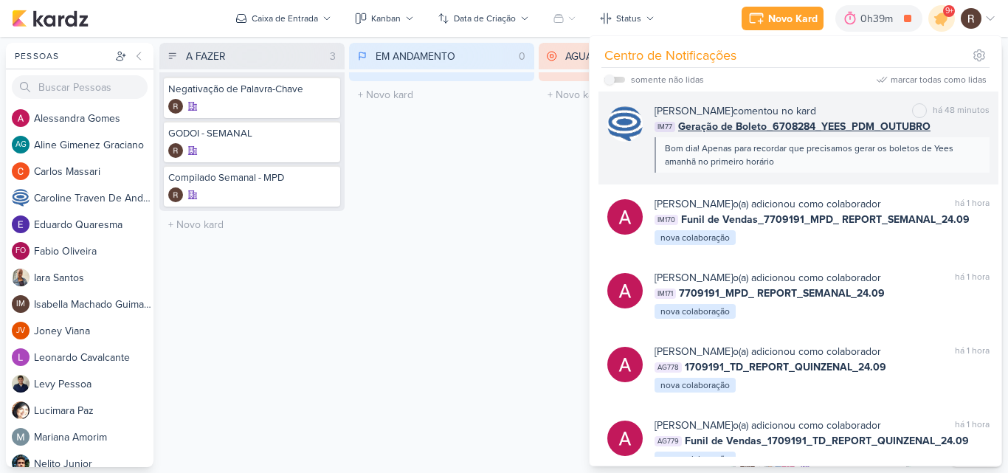
click at [867, 155] on div "Bom dia! Apenas para recordar que precisamos gerar os boletos de Yees amanhã no…" at bounding box center [821, 155] width 313 height 27
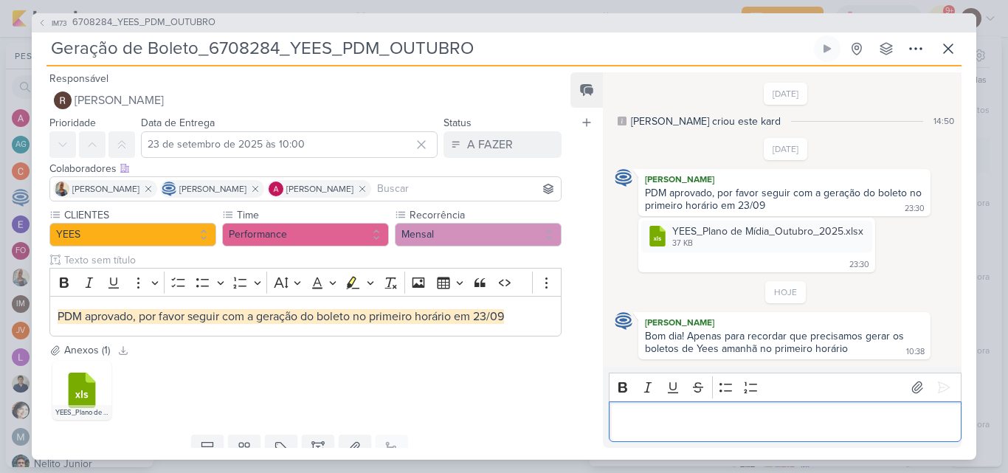
click at [700, 412] on p "Editor editing area: main" at bounding box center [784, 421] width 337 height 18
click at [661, 421] on p "Oi [PERSON_NAME], tá ok, muito obrigado!!" at bounding box center [784, 421] width 337 height 18
click at [862, 423] on p "Oi Carol, bom dia!! Tá ok, muito obrigado!!" at bounding box center [784, 421] width 337 height 18
click at [941, 386] on icon at bounding box center [943, 387] width 11 height 11
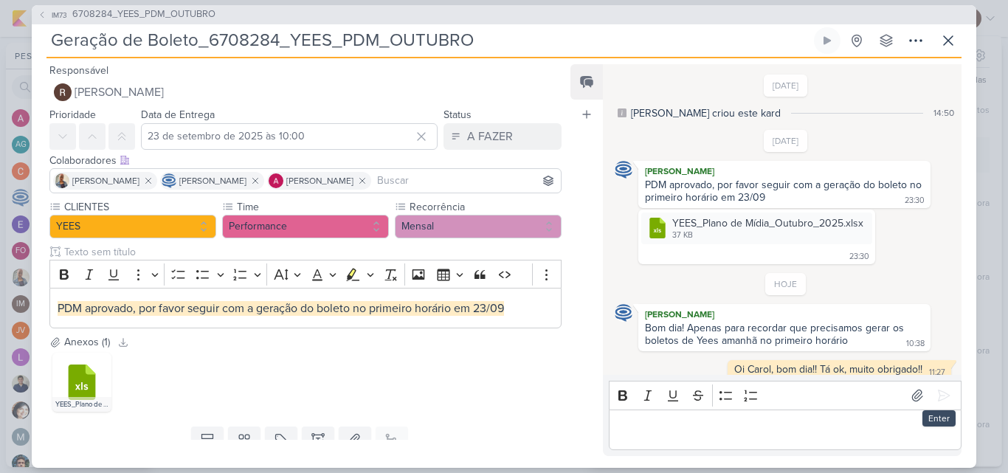
scroll to position [10, 0]
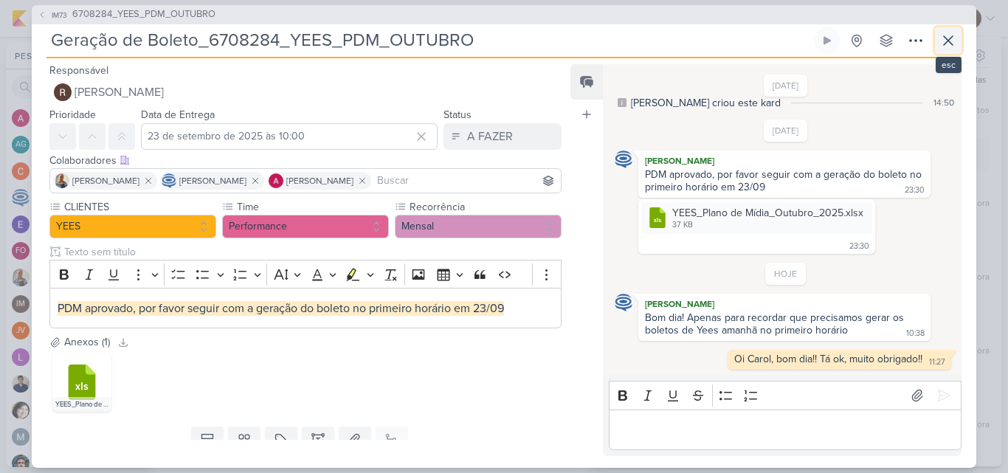
click at [941, 44] on icon at bounding box center [948, 41] width 18 height 18
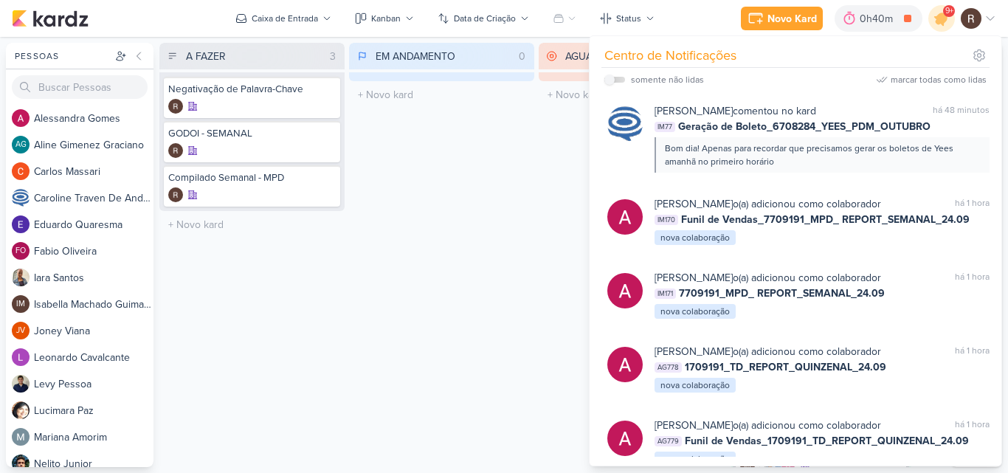
click at [513, 267] on div "EM ANDAMENTO 0 Mover Para Esquerda Mover Para Direita [GEOGRAPHIC_DATA] O títul…" at bounding box center [441, 255] width 185 height 424
